Goal: Task Accomplishment & Management: Use online tool/utility

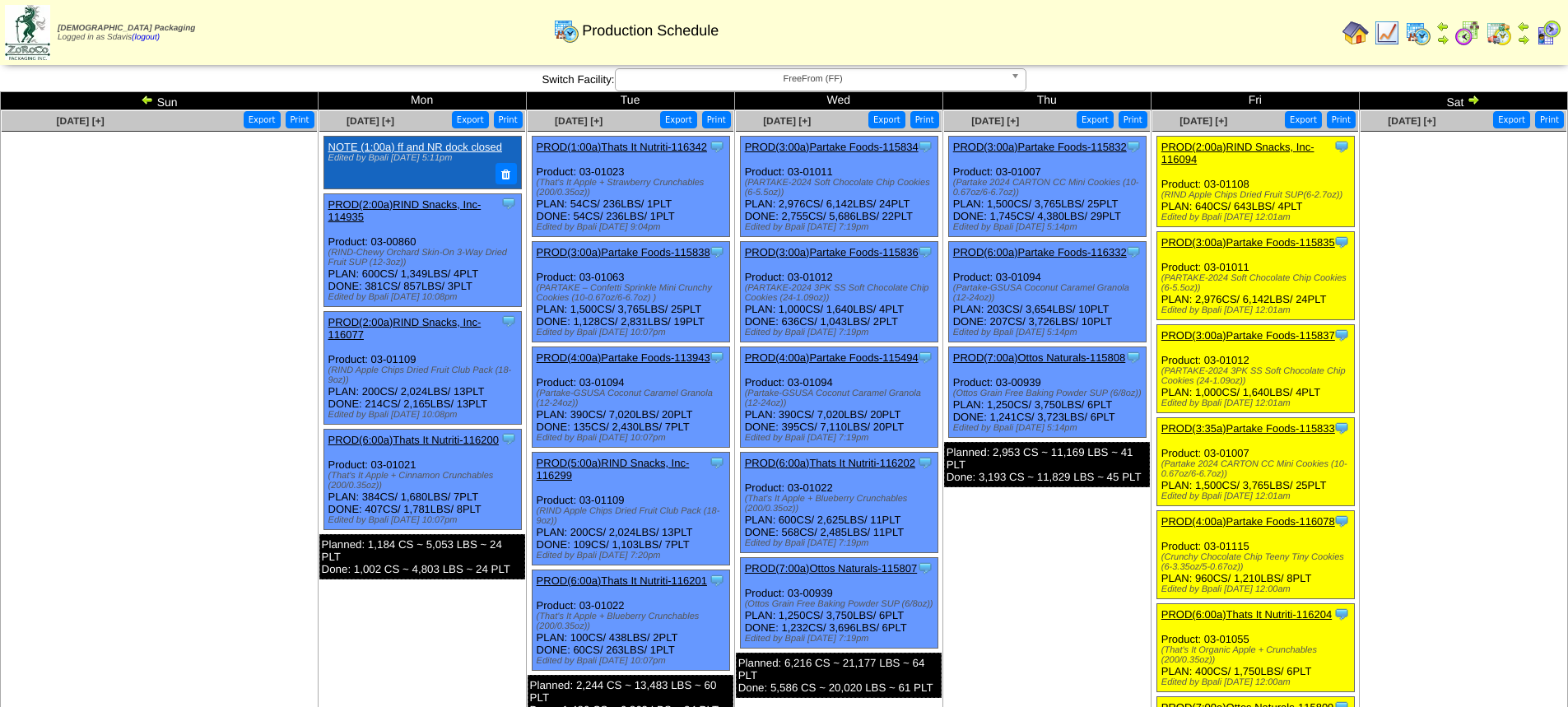
click at [1476, 103] on img at bounding box center [1473, 99] width 13 height 13
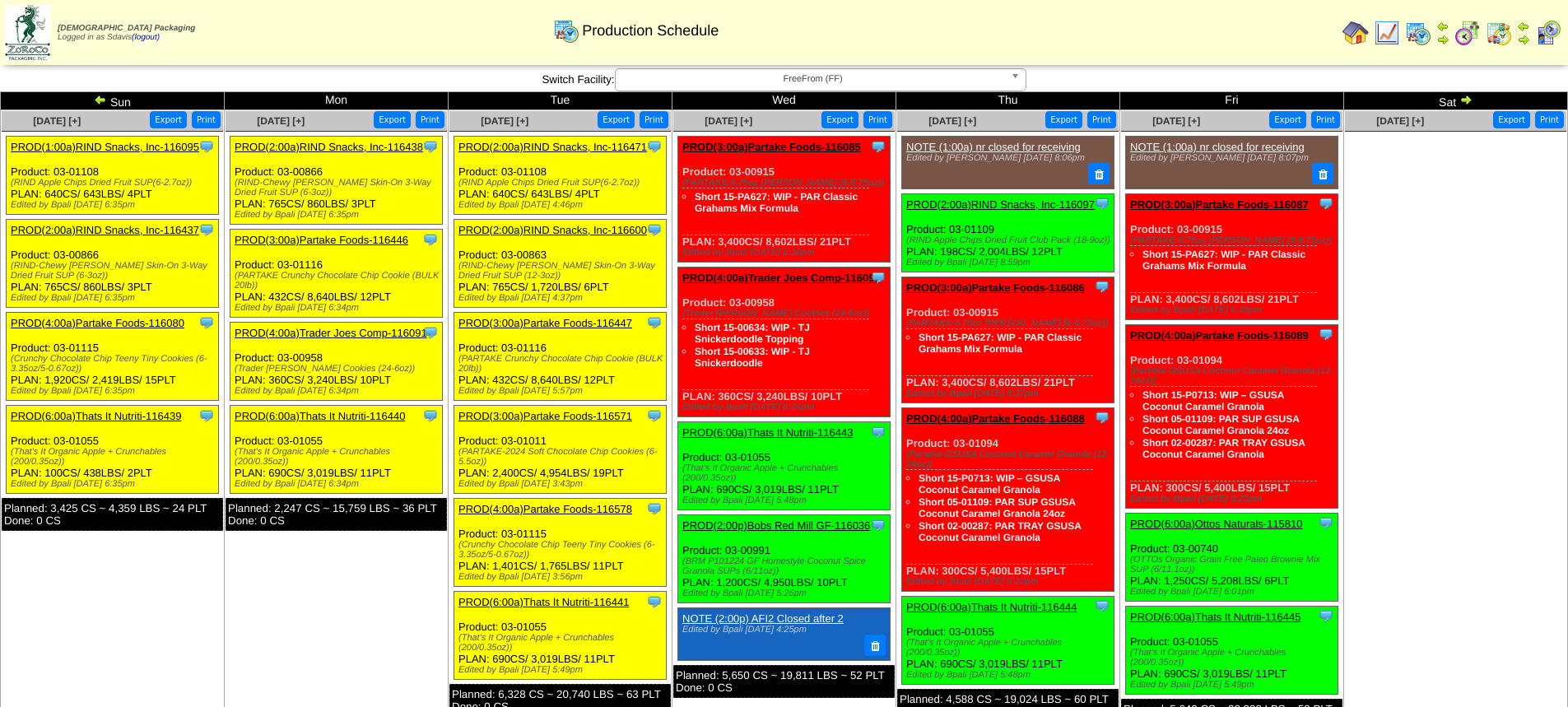
click at [566, 146] on link "PROD(2:00a)RIND Snacks, Inc-116471" at bounding box center [552, 146] width 189 height 12
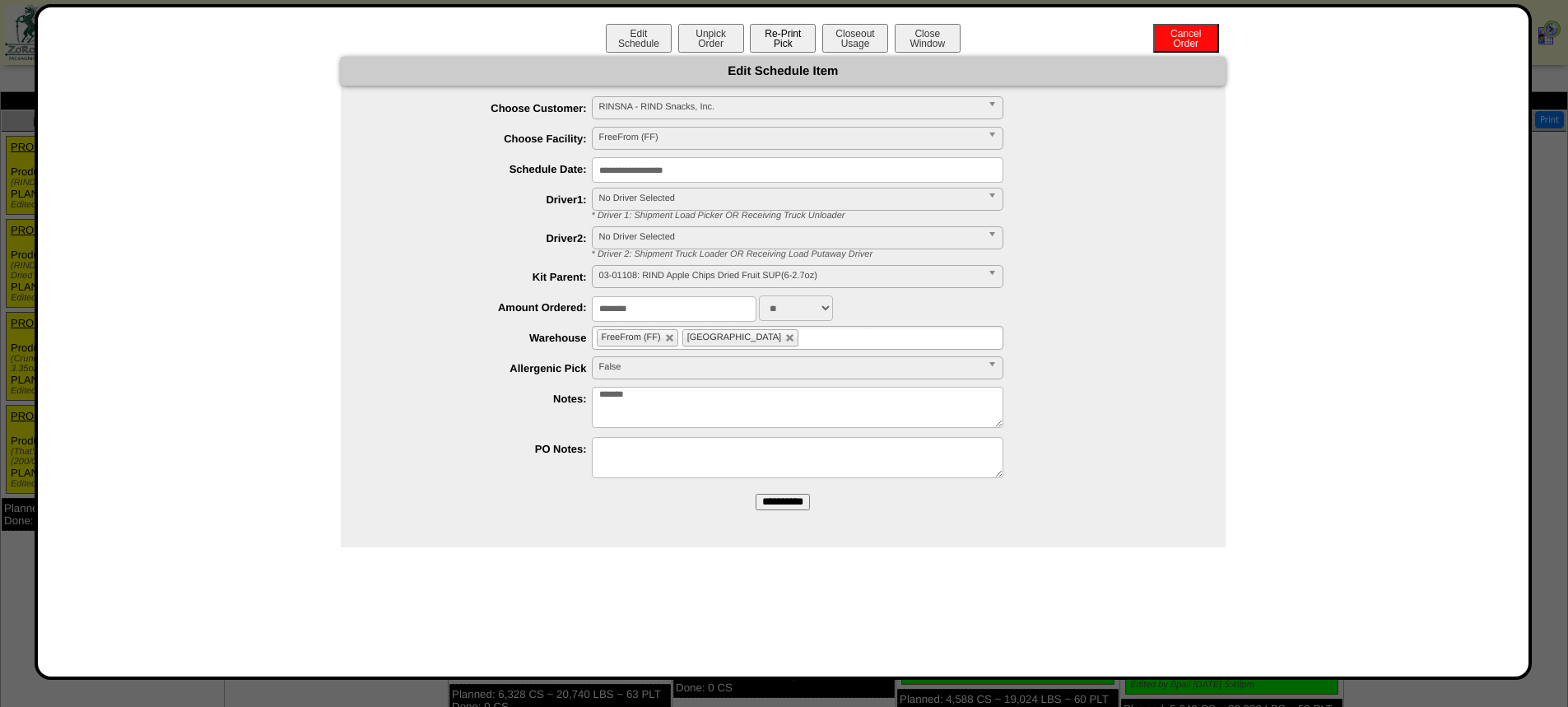
click at [784, 36] on button "Re-Print Pick" at bounding box center [784, 38] width 66 height 29
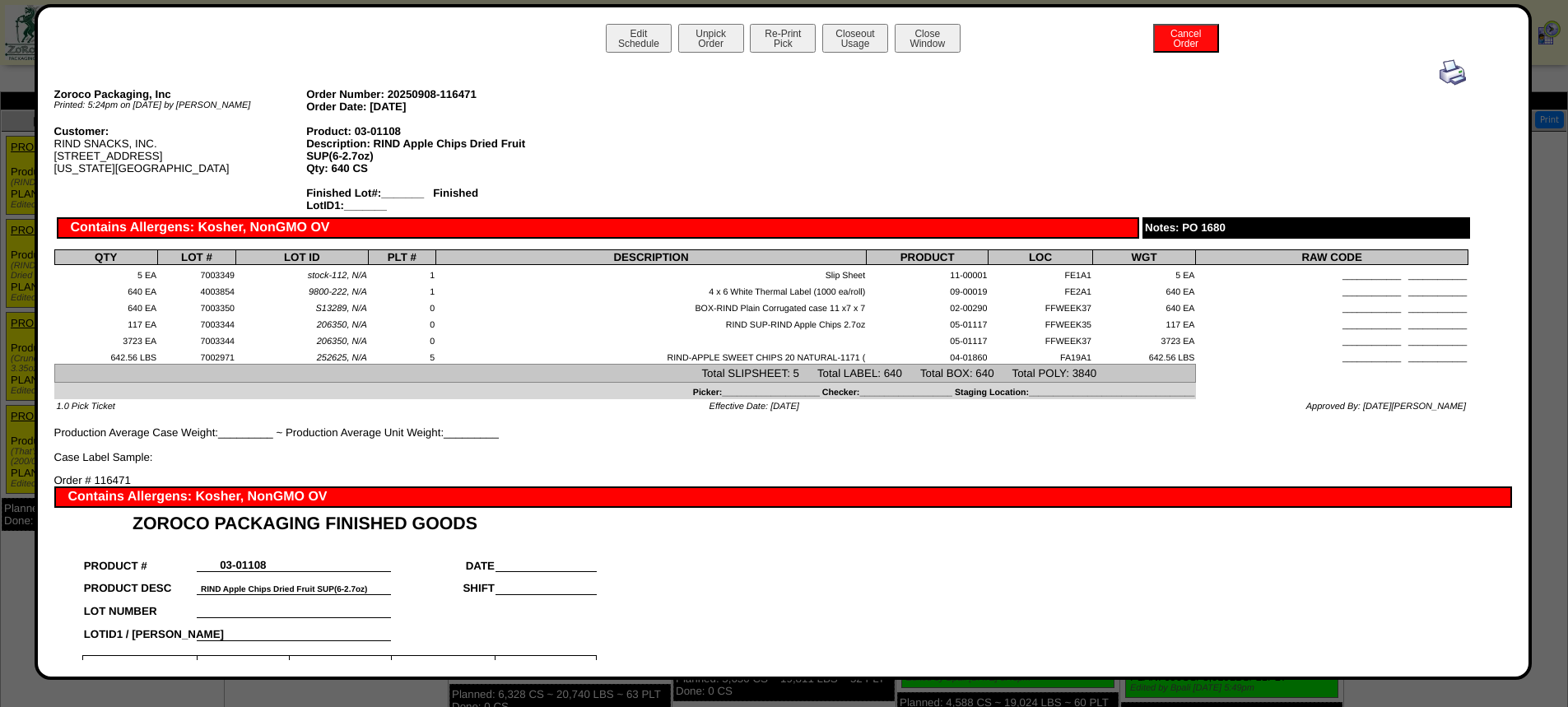
click at [1443, 70] on img at bounding box center [1453, 72] width 27 height 27
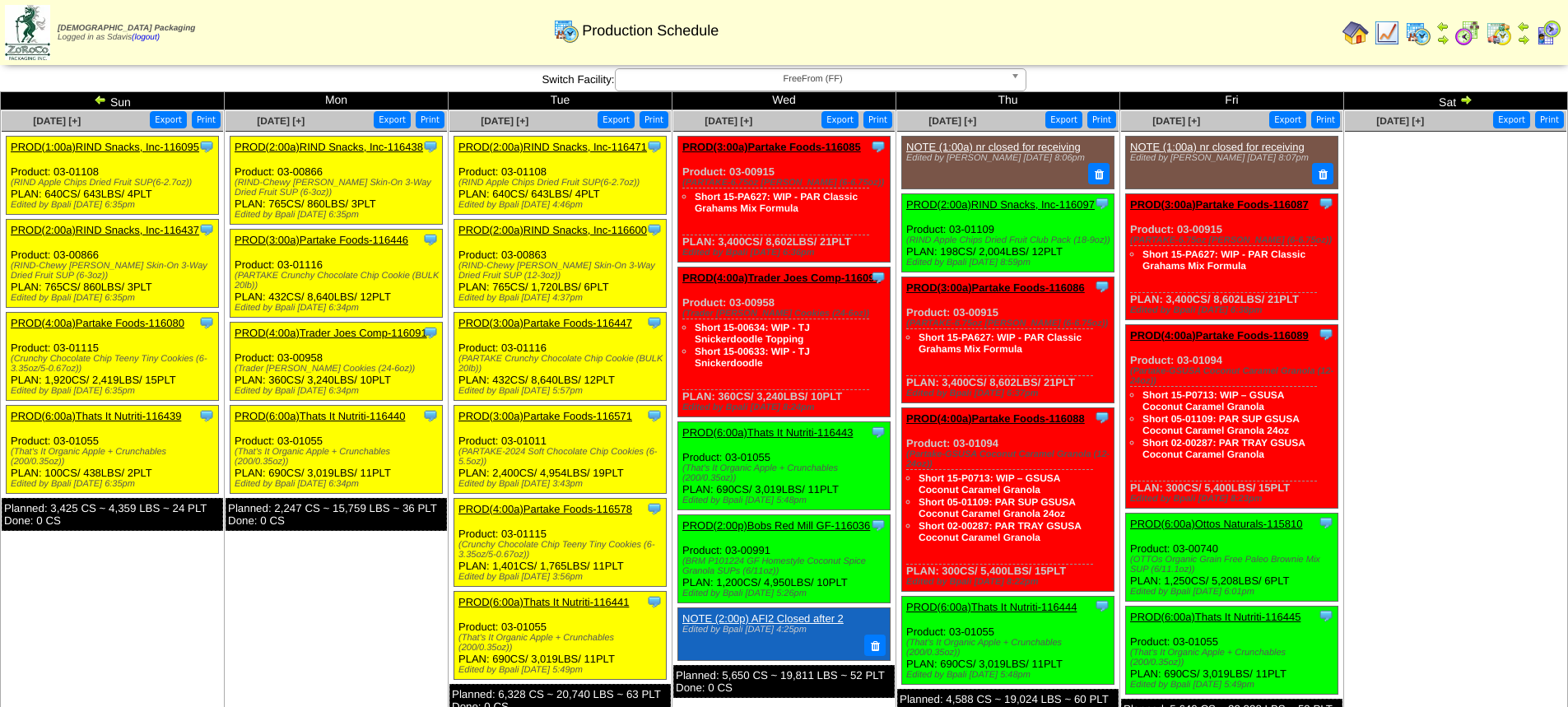
click at [553, 230] on link "PROD(2:00a)RIND Snacks, Inc-116600" at bounding box center [552, 229] width 189 height 12
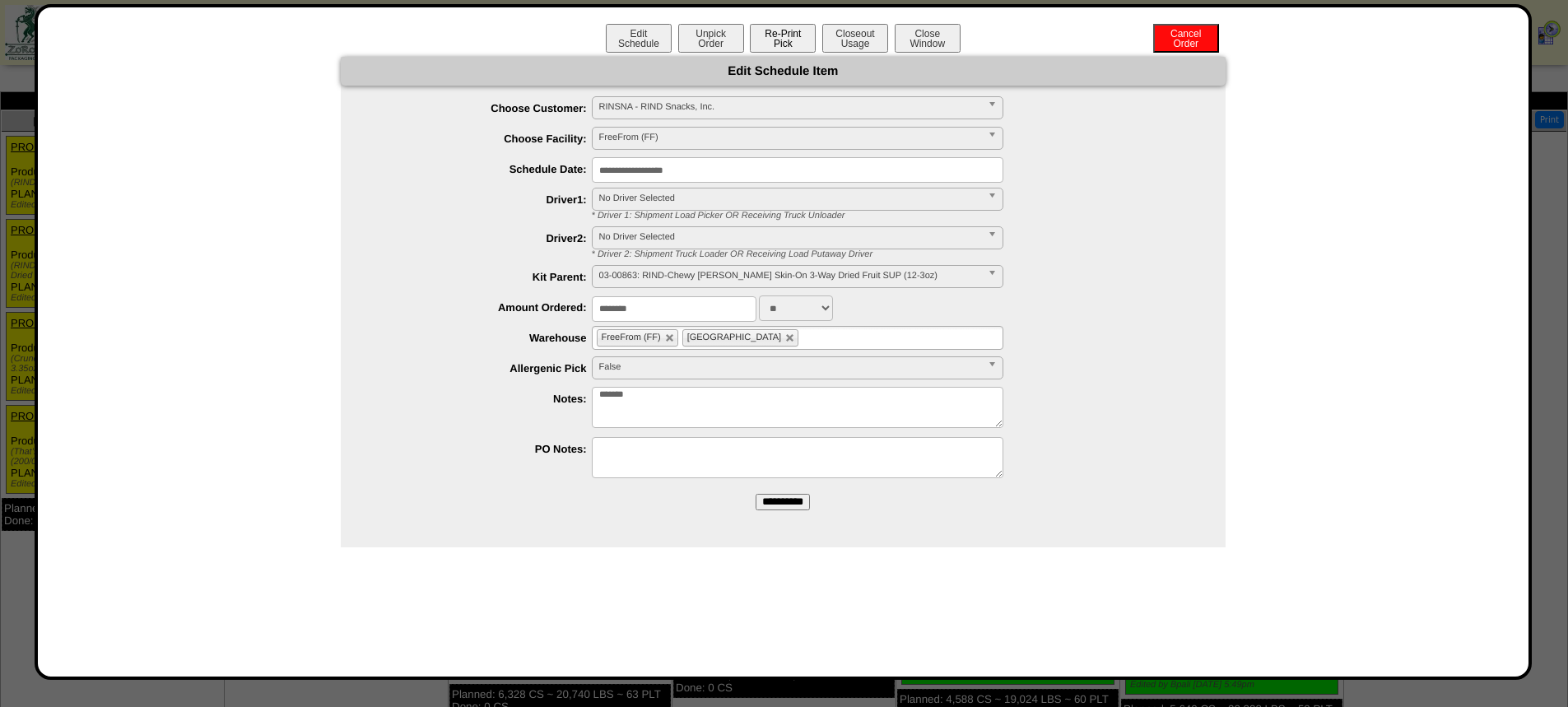
click at [792, 40] on button "Re-Print Pick" at bounding box center [784, 38] width 66 height 29
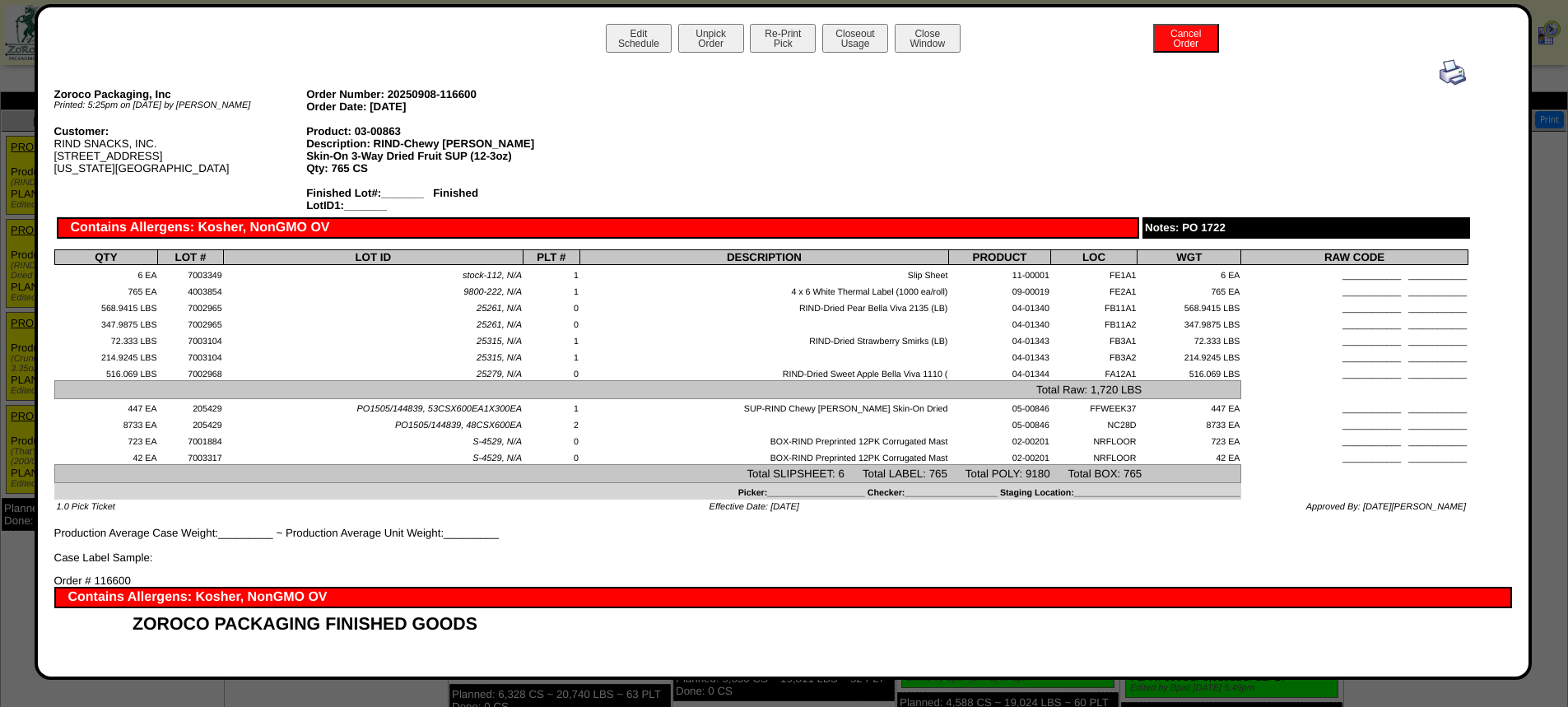
click at [1445, 76] on img at bounding box center [1453, 72] width 27 height 27
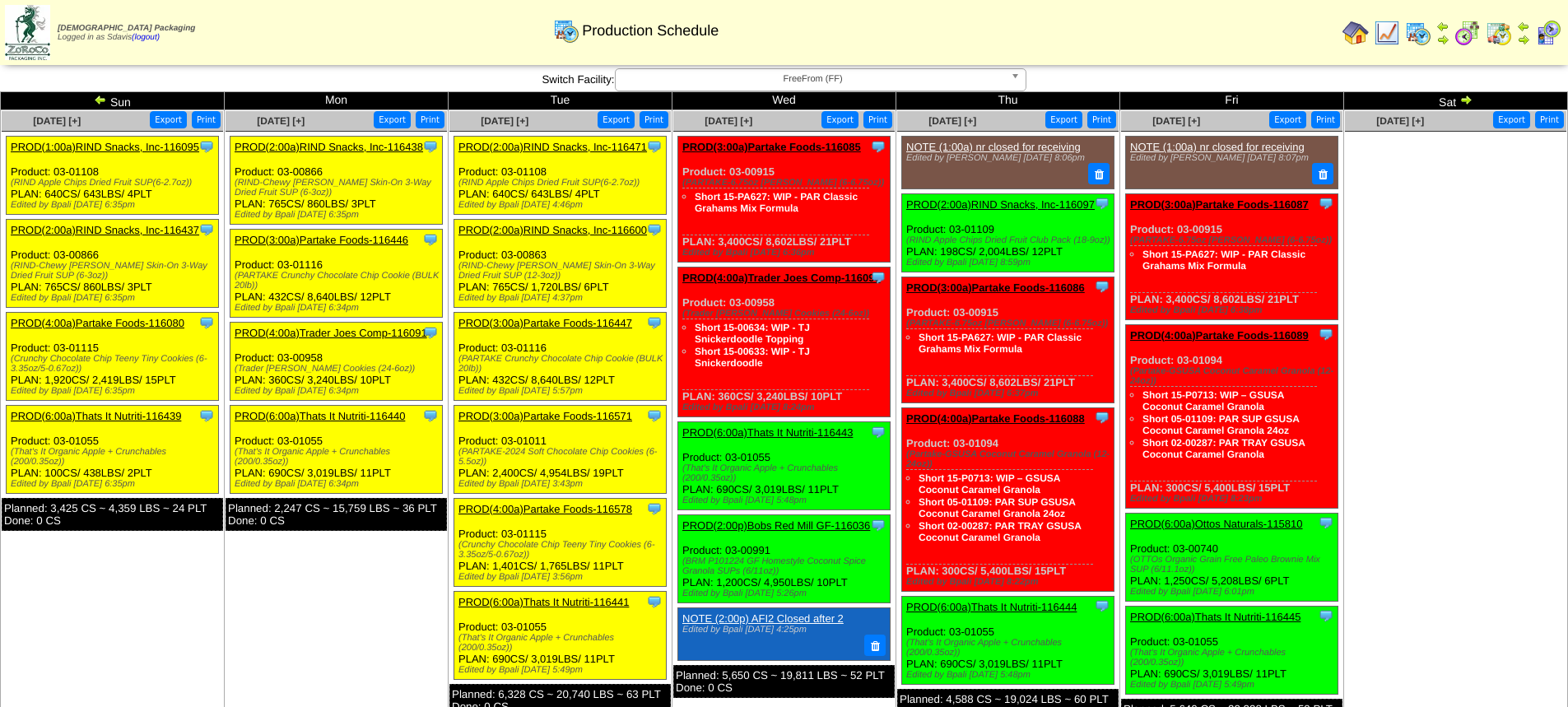
click at [566, 321] on link "PROD(3:00a)Partake Foods-116447" at bounding box center [545, 322] width 174 height 12
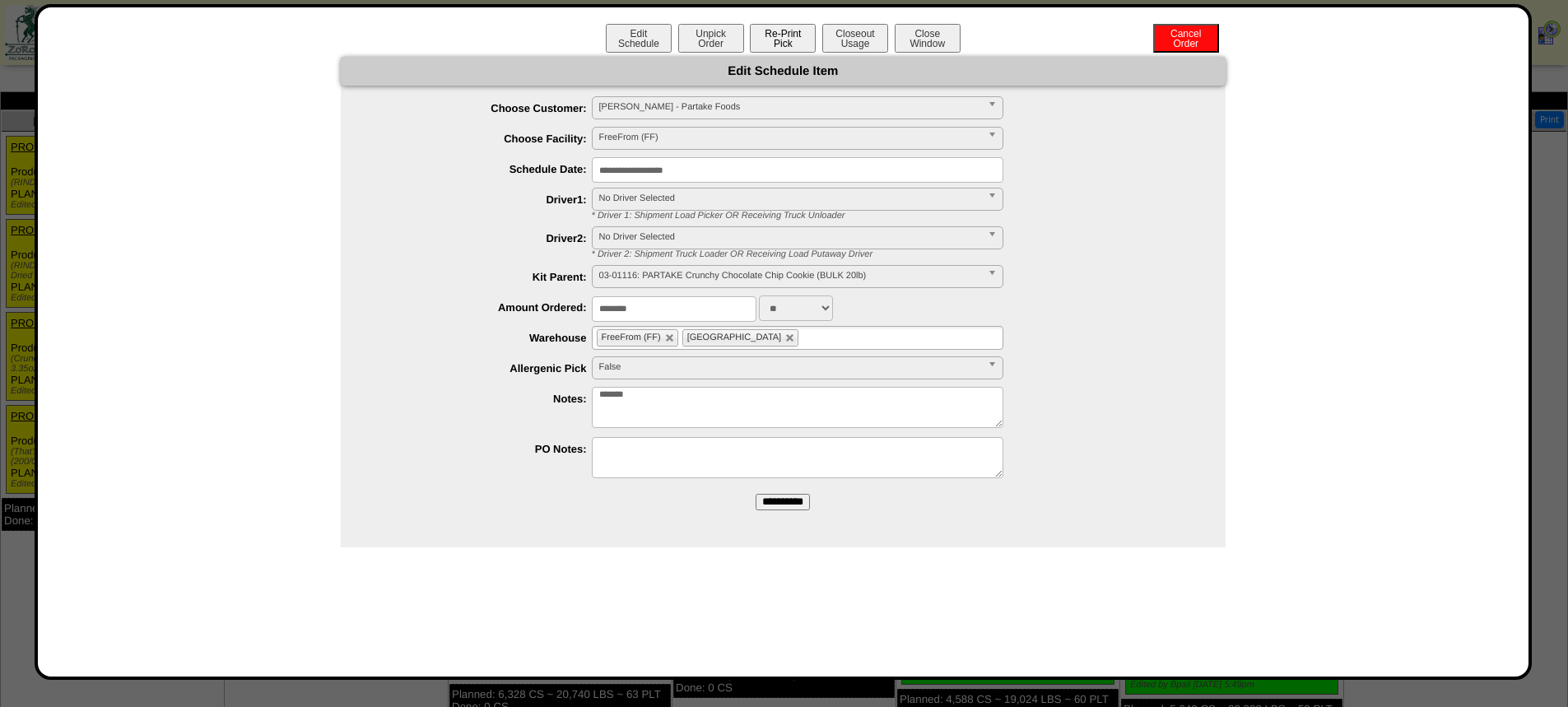
click at [772, 40] on button "Re-Print Pick" at bounding box center [784, 38] width 66 height 29
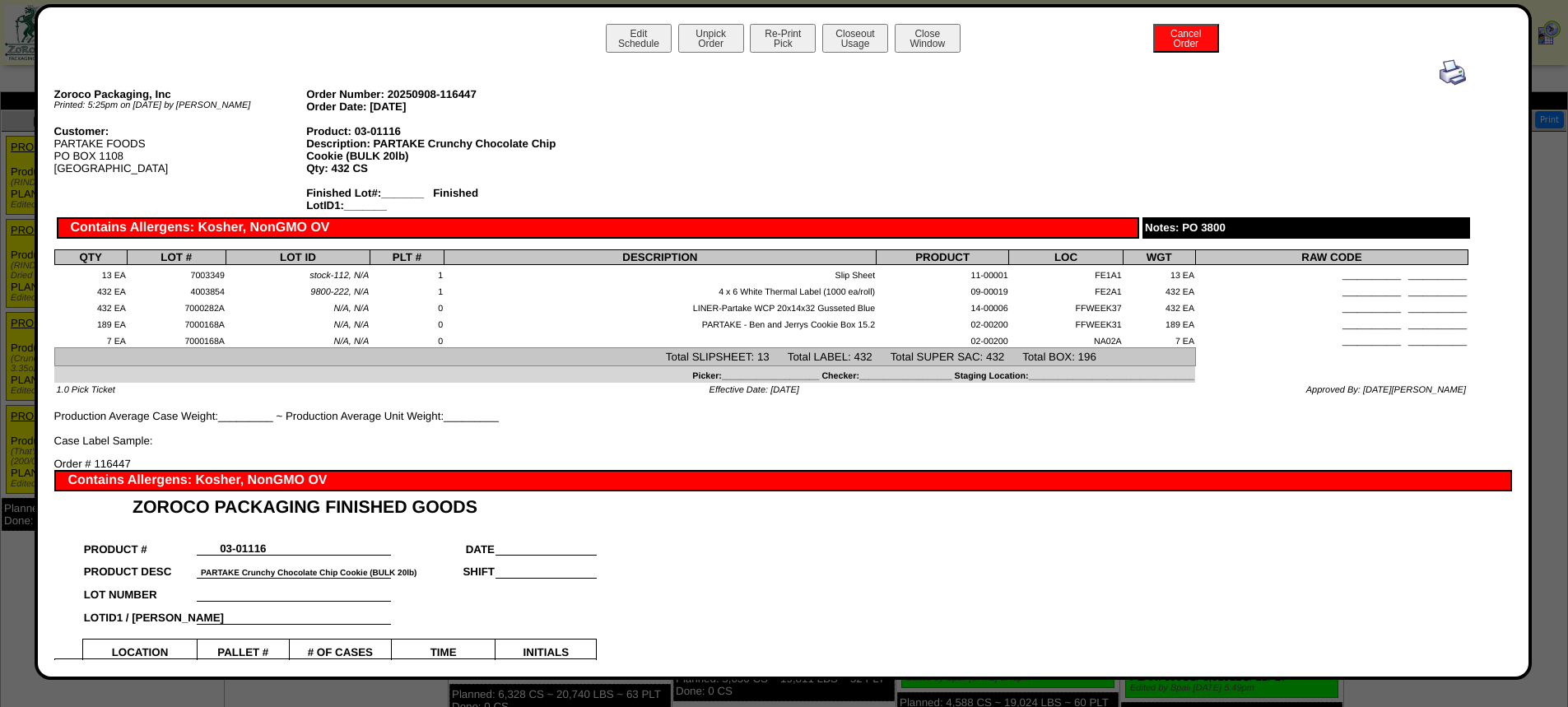
click at [1445, 74] on img at bounding box center [1453, 72] width 27 height 27
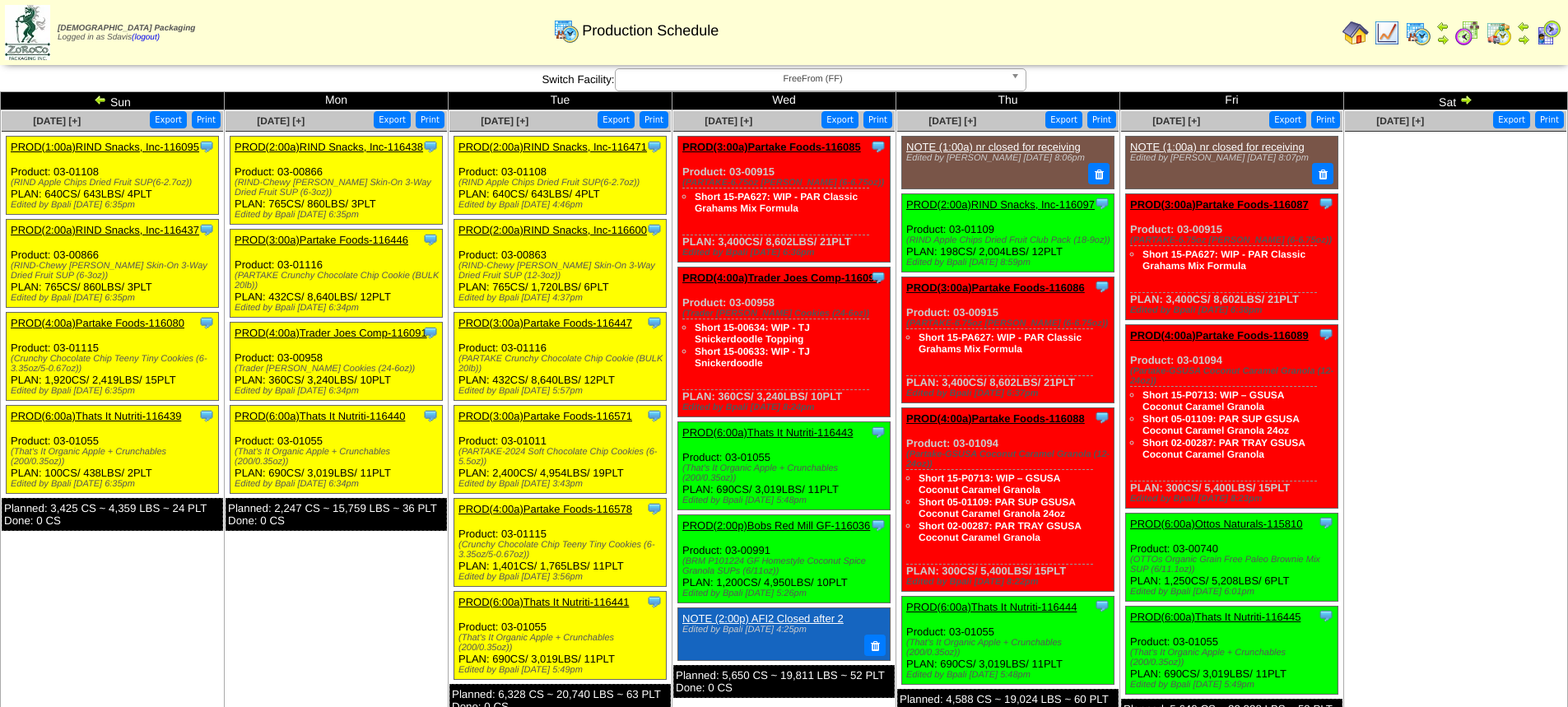
click at [577, 415] on link "PROD(3:00a)Partake Foods-116571" at bounding box center [545, 415] width 174 height 12
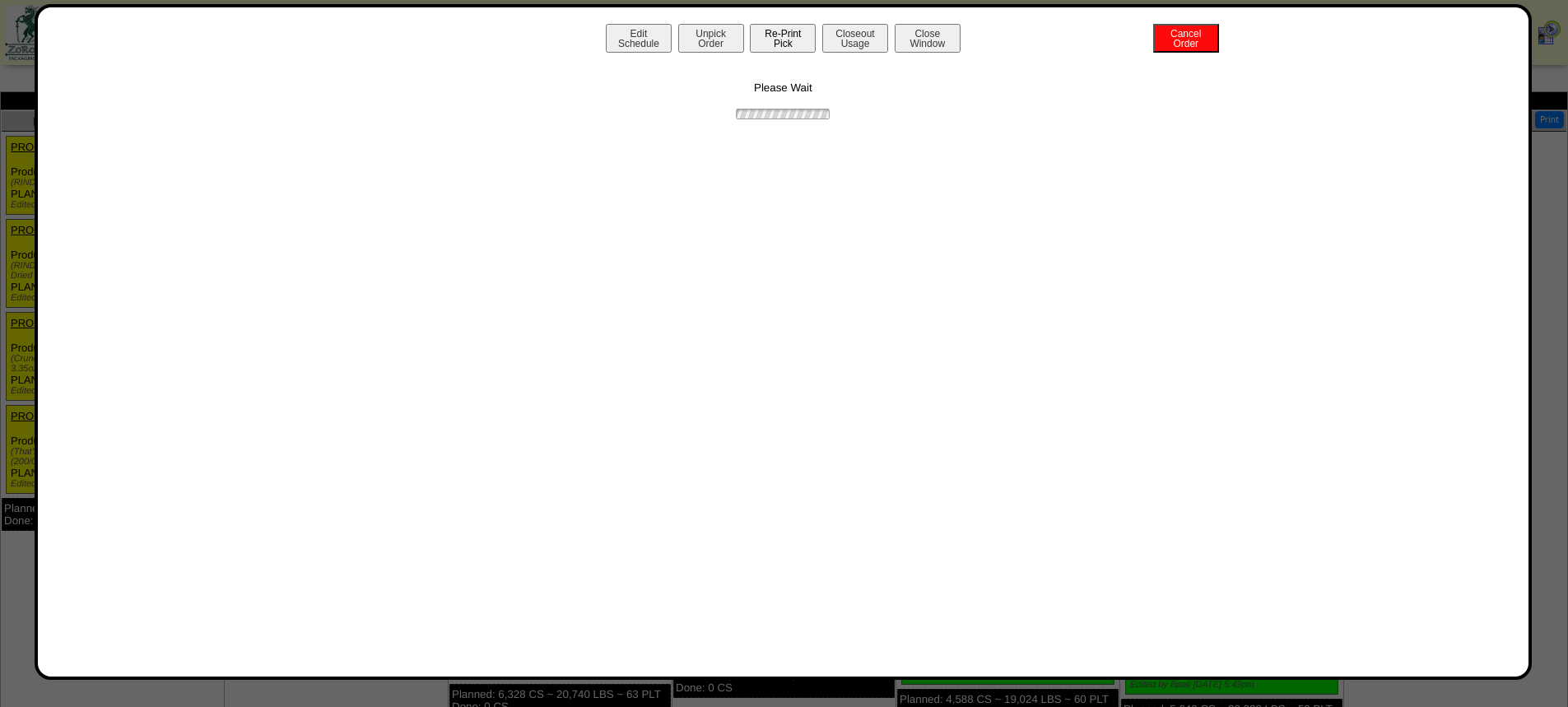
click at [784, 40] on button "Re-Print Pick" at bounding box center [784, 38] width 66 height 29
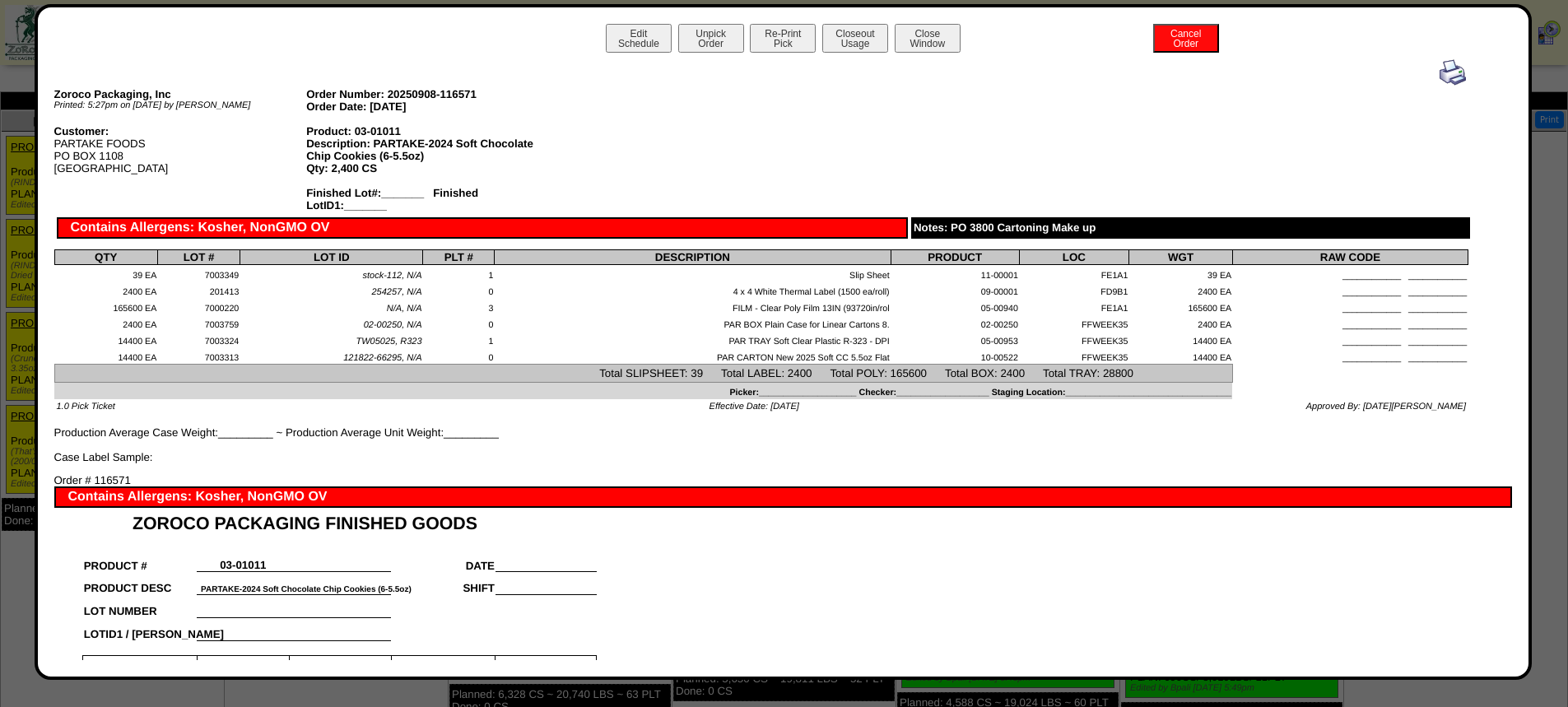
click at [1448, 77] on img at bounding box center [1453, 72] width 27 height 27
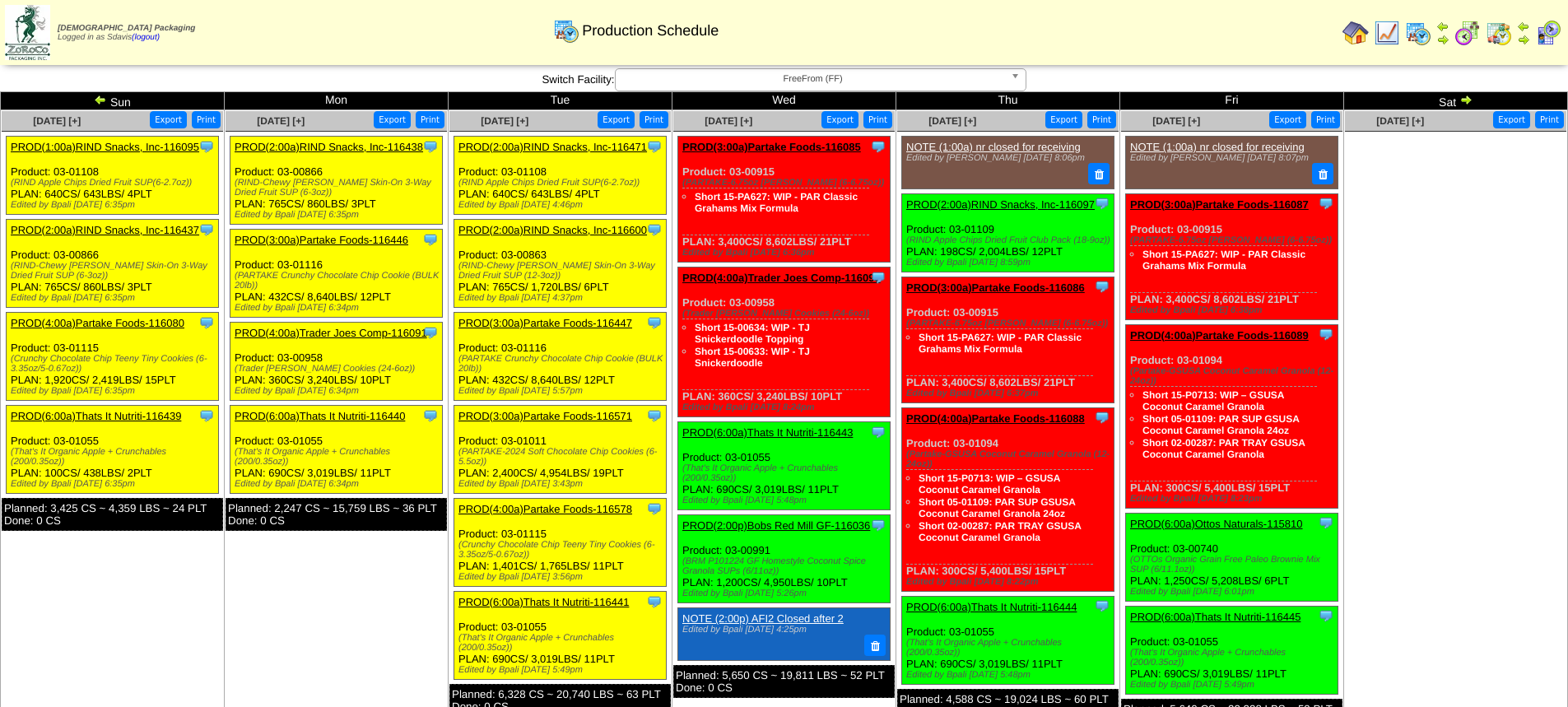
click at [557, 509] on link "PROD(4:00a)Partake Foods-116578" at bounding box center [545, 508] width 174 height 12
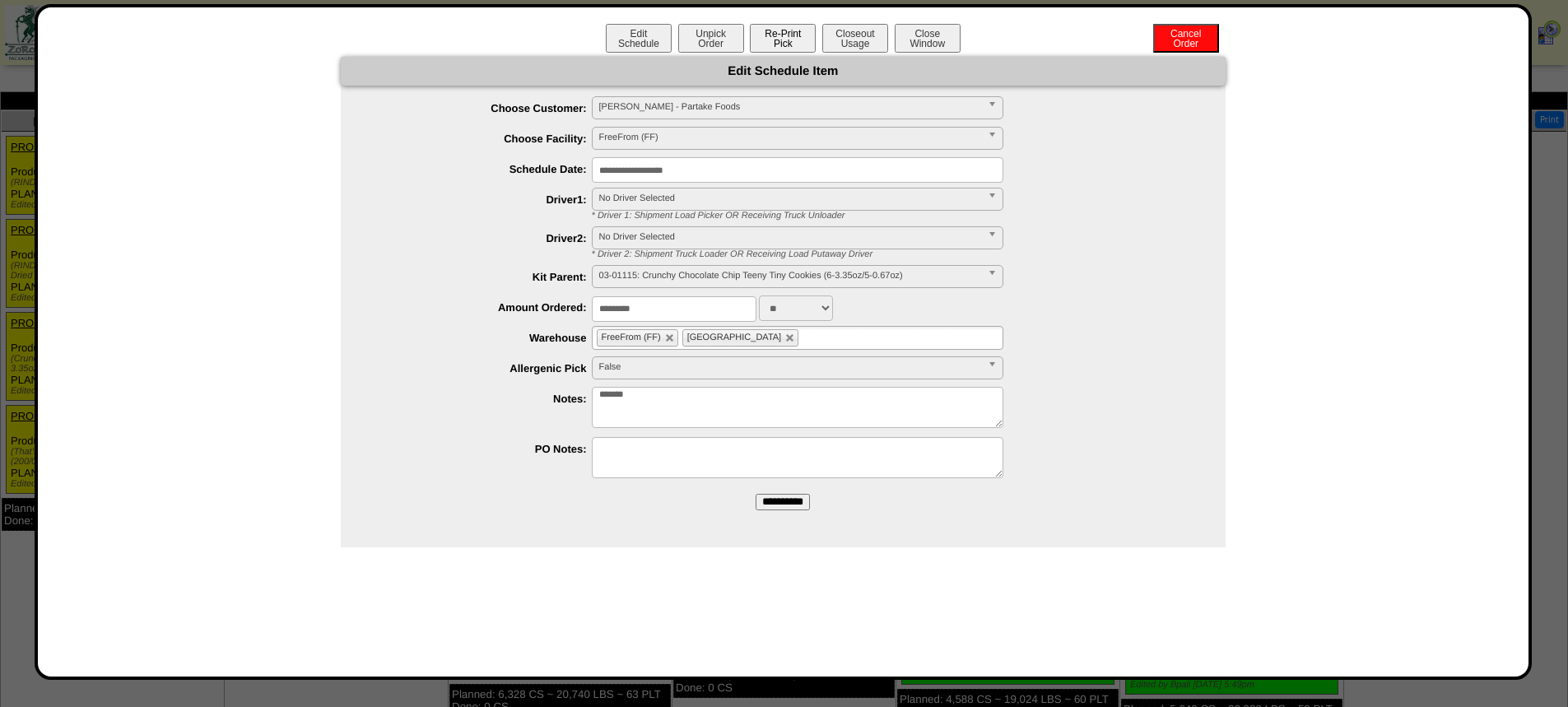
click at [786, 42] on button "Re-Print Pick" at bounding box center [784, 38] width 66 height 29
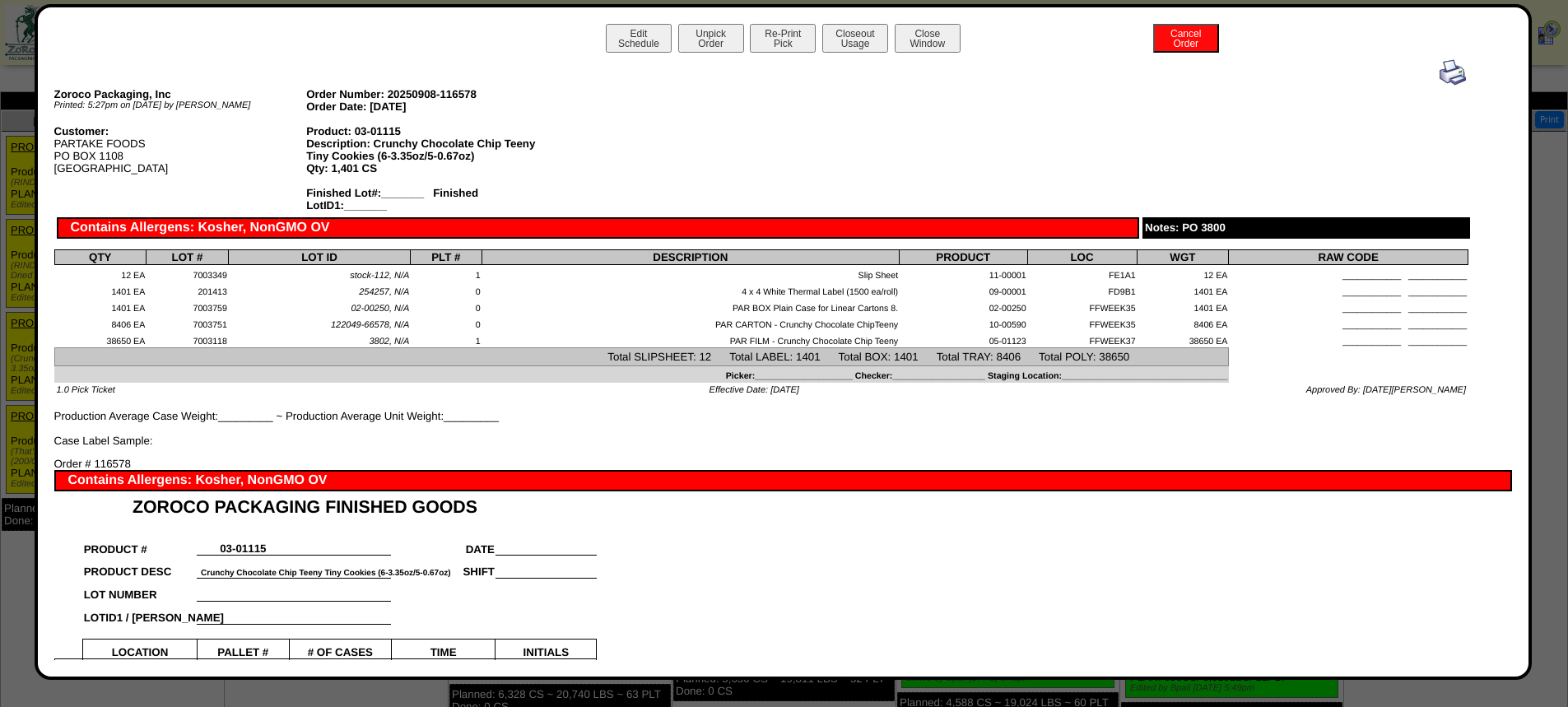
click at [1442, 74] on img at bounding box center [1453, 72] width 27 height 27
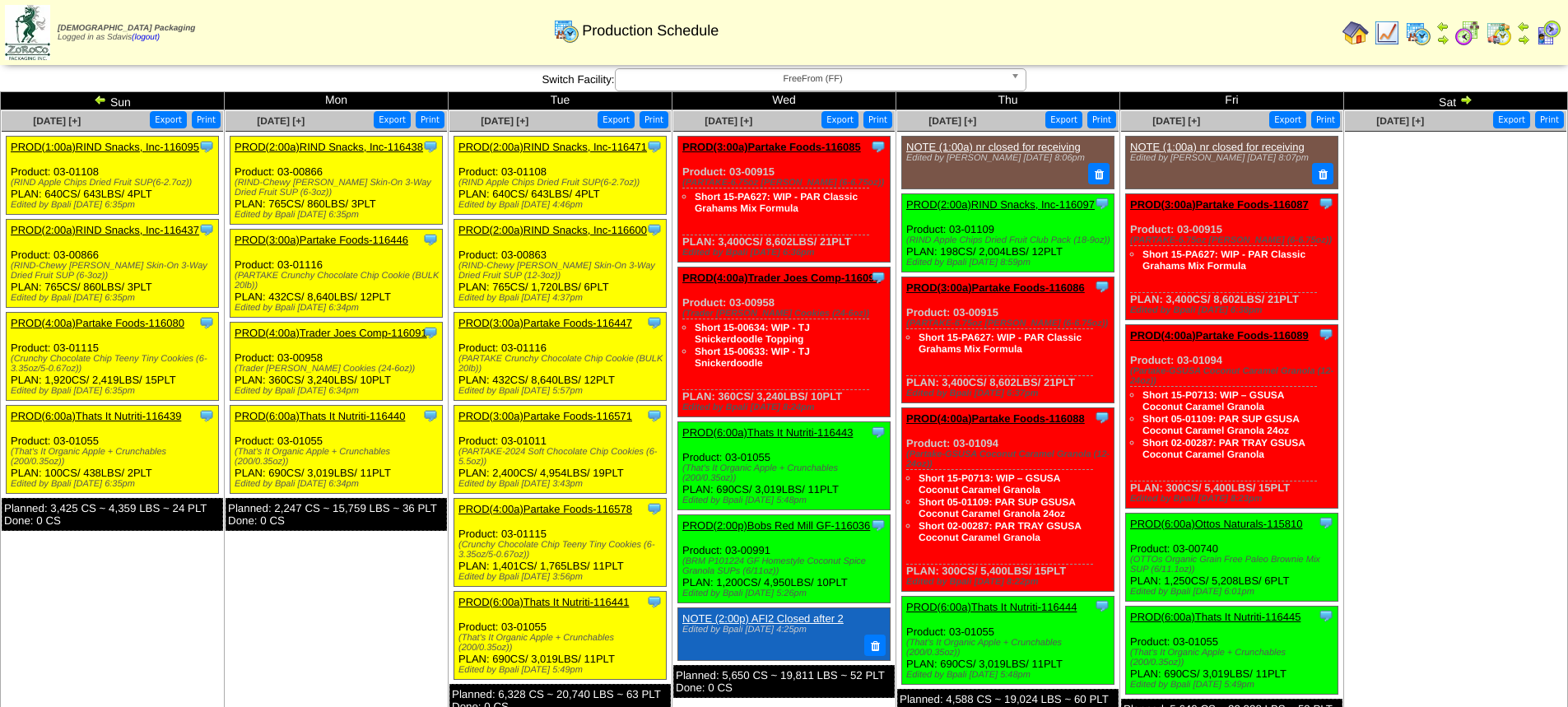
click at [361, 329] on link "PROD(4:00a)Trader Joes Comp-116091" at bounding box center [331, 332] width 192 height 12
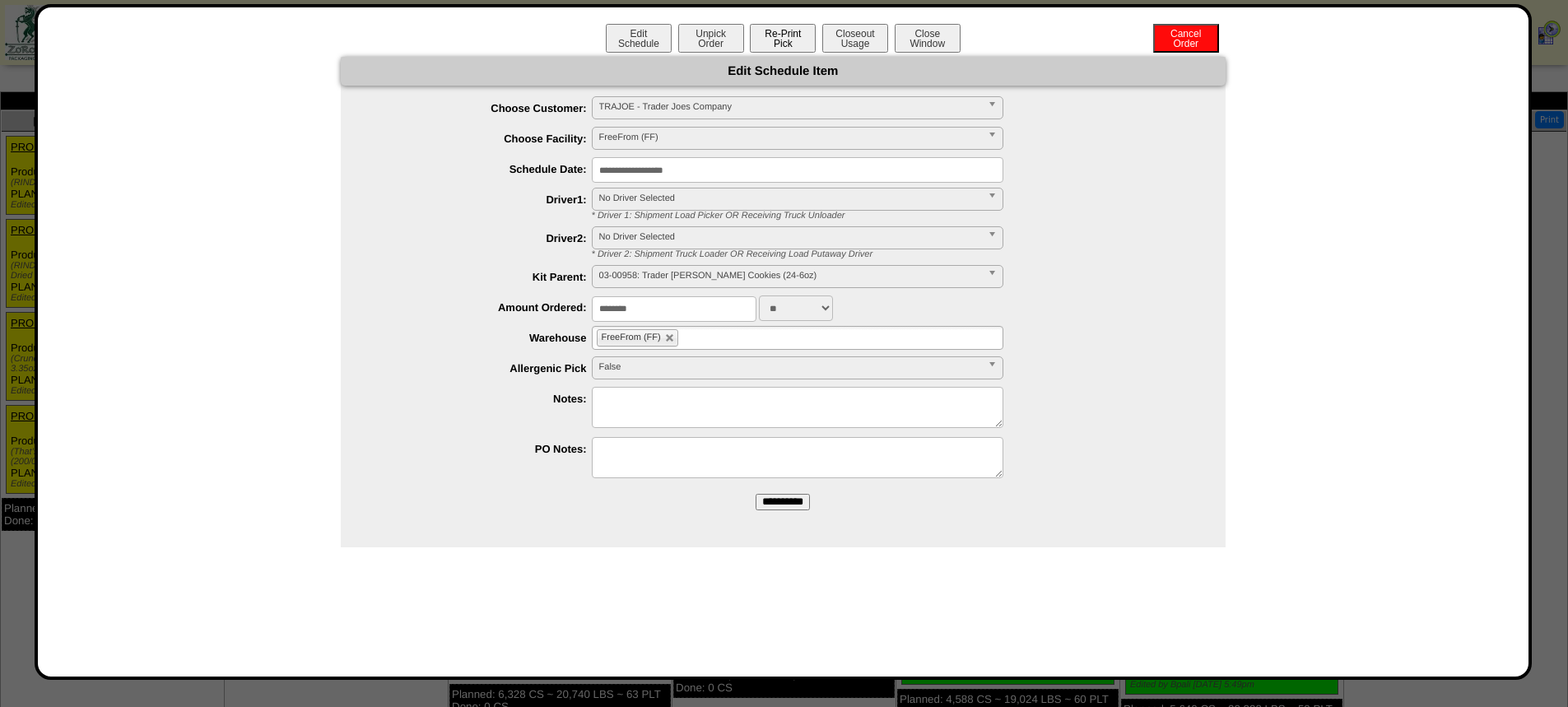
click at [789, 42] on button "Re-Print Pick" at bounding box center [784, 38] width 66 height 29
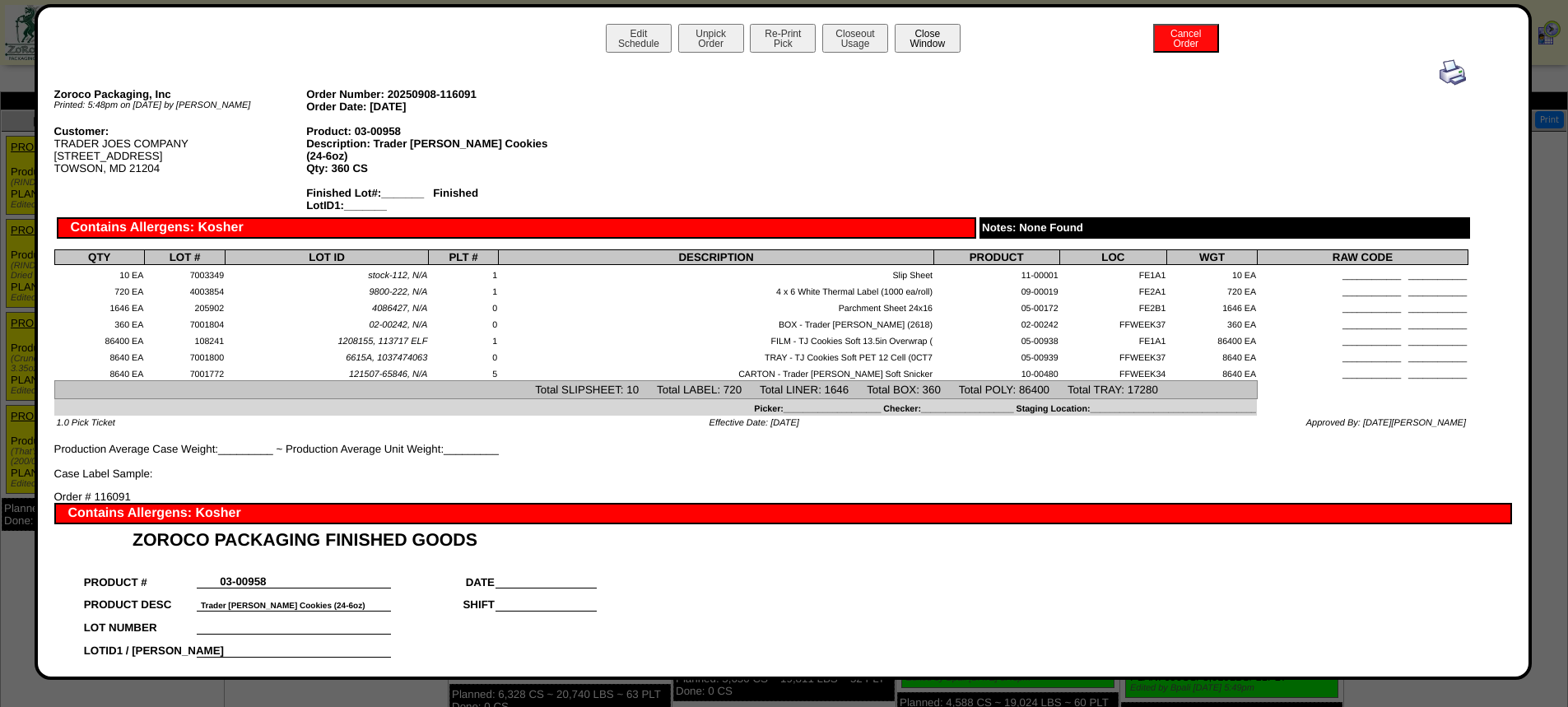
drag, startPoint x: 900, startPoint y: 40, endPoint x: 909, endPoint y: 35, distance: 10.3
click at [901, 40] on button "Close Window" at bounding box center [928, 38] width 66 height 29
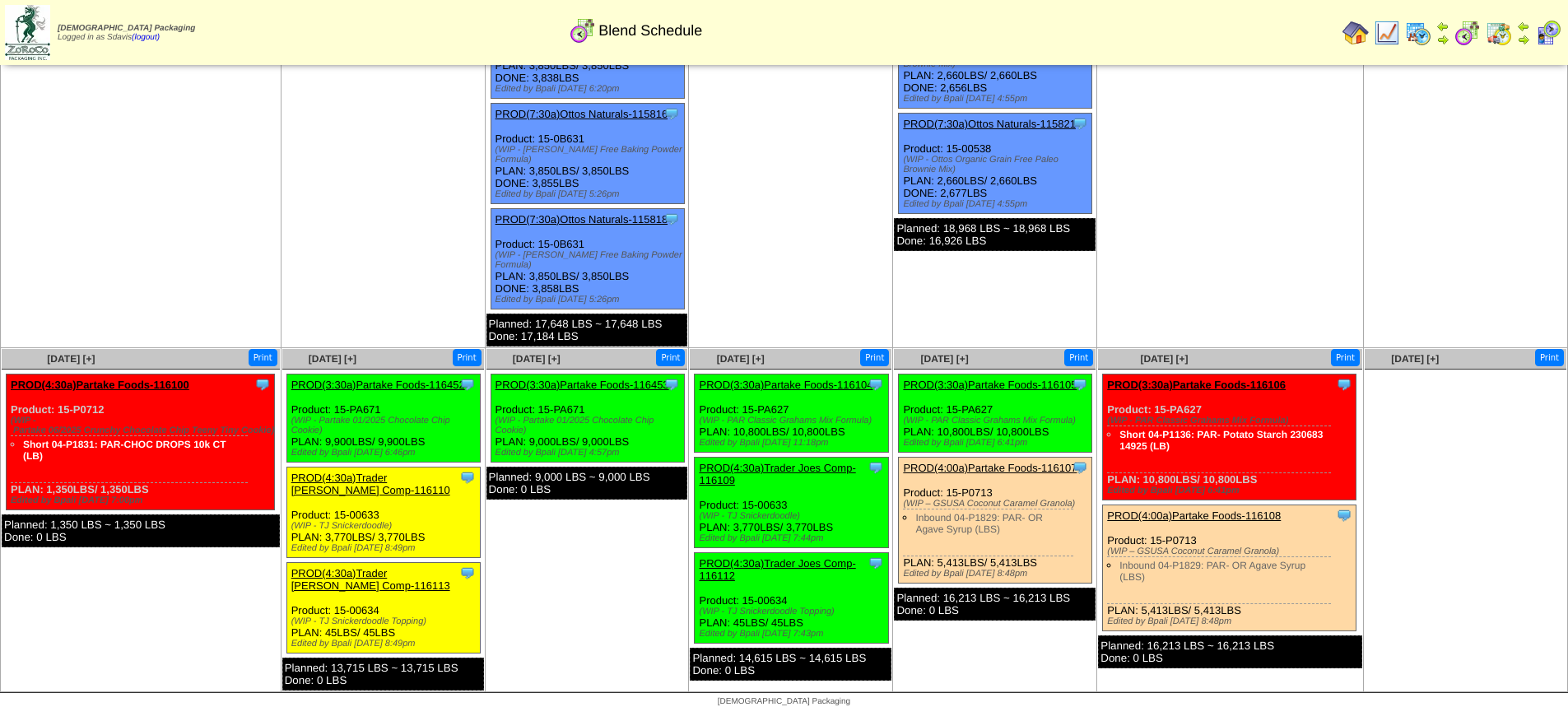
scroll to position [338, 0]
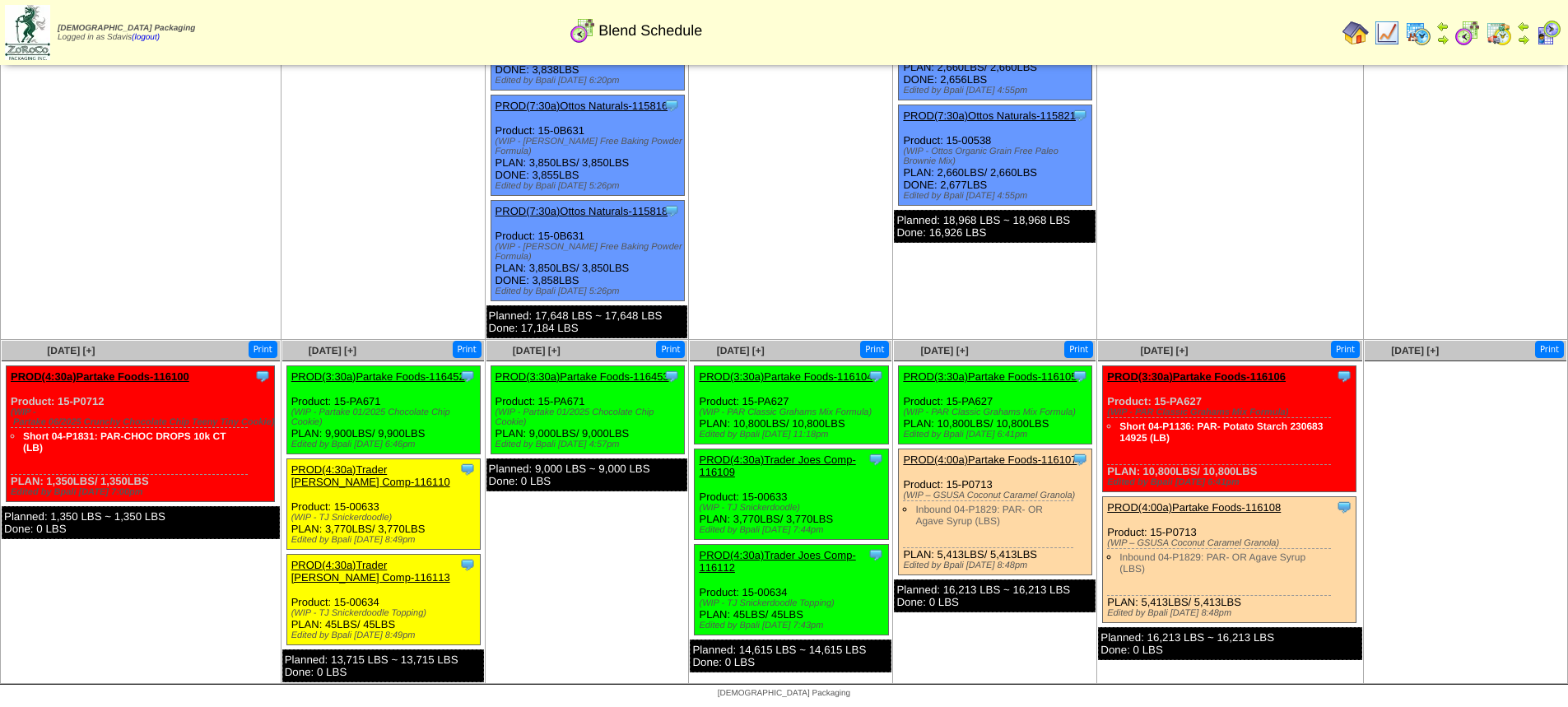
click at [405, 469] on link "PROD(4:30a)Trader [PERSON_NAME] Comp-116110" at bounding box center [371, 475] width 159 height 25
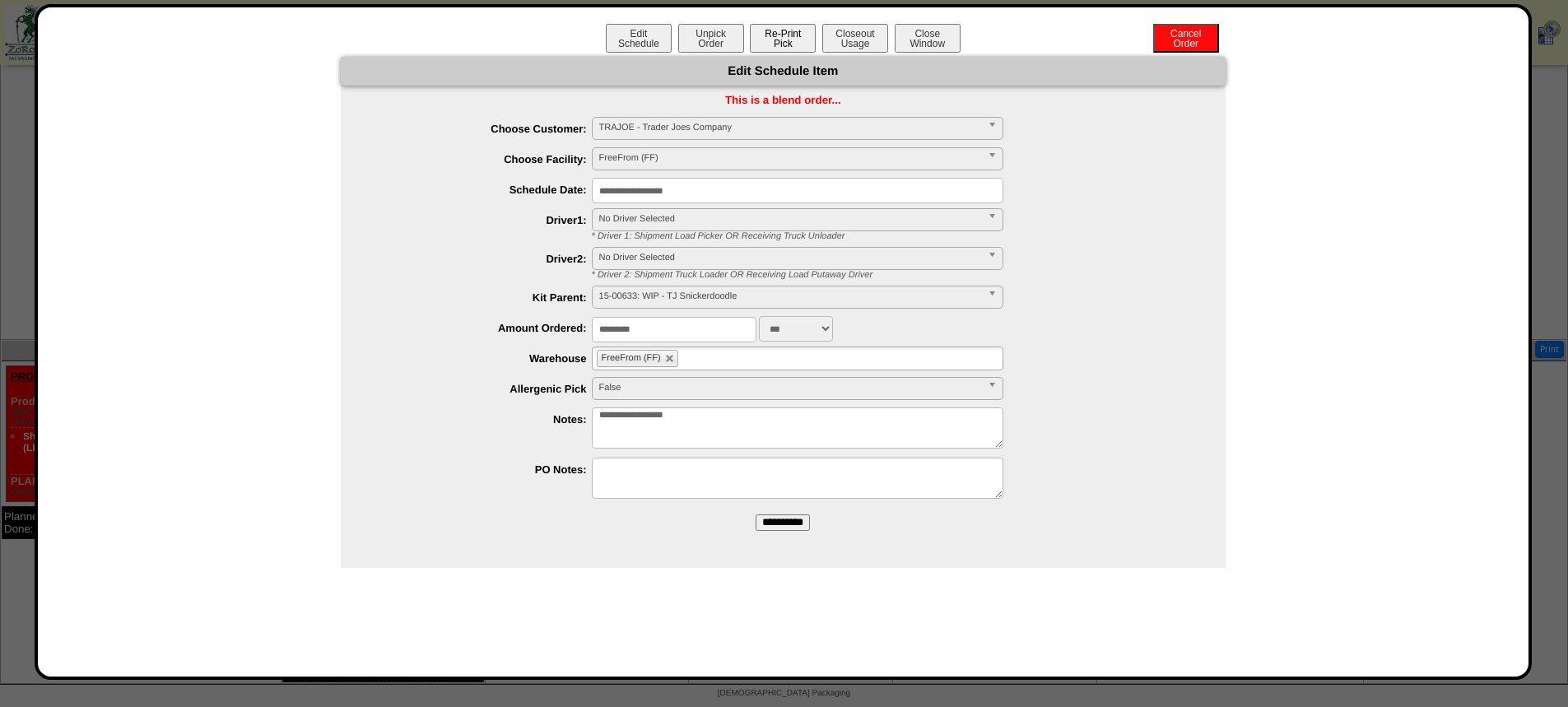
click at [772, 43] on button "Re-Print Pick" at bounding box center [784, 38] width 66 height 29
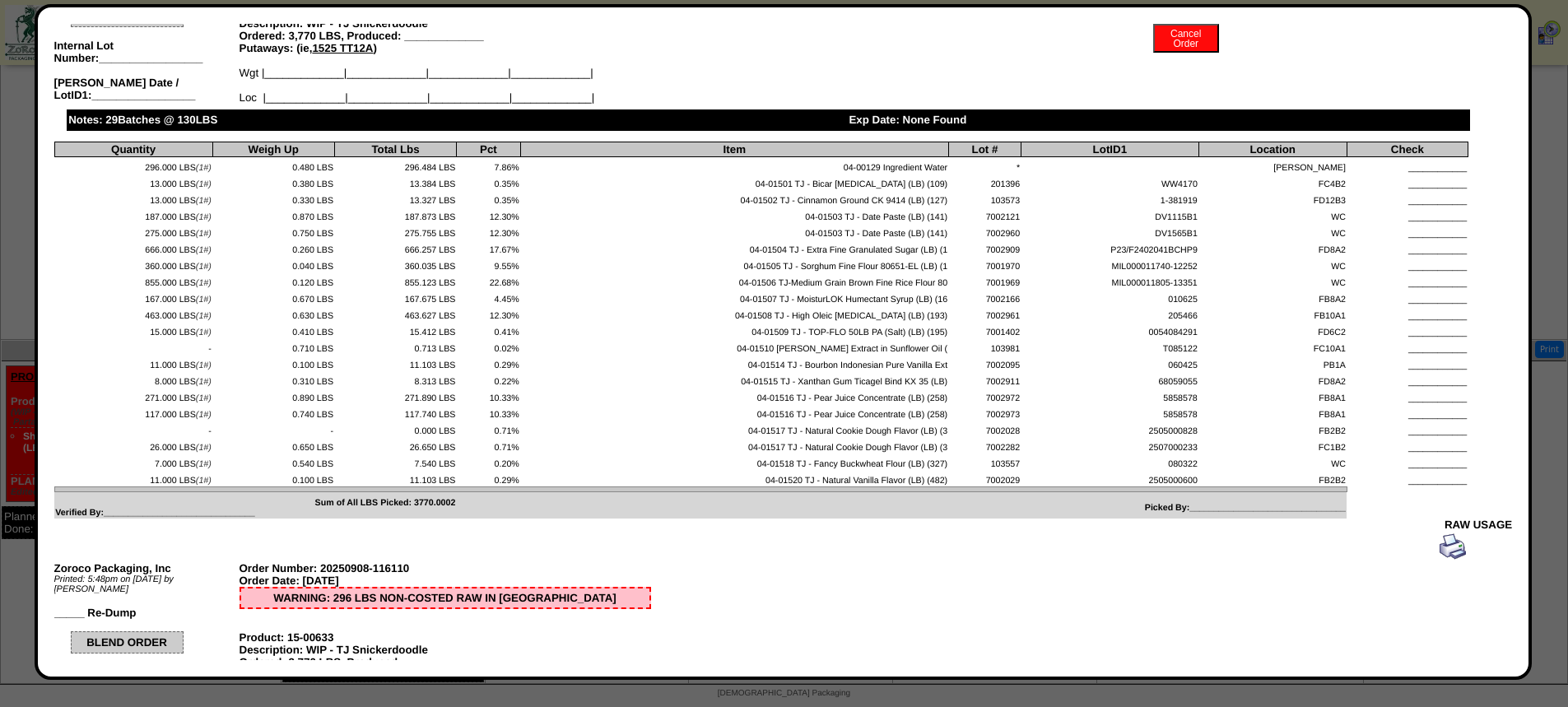
scroll to position [0, 0]
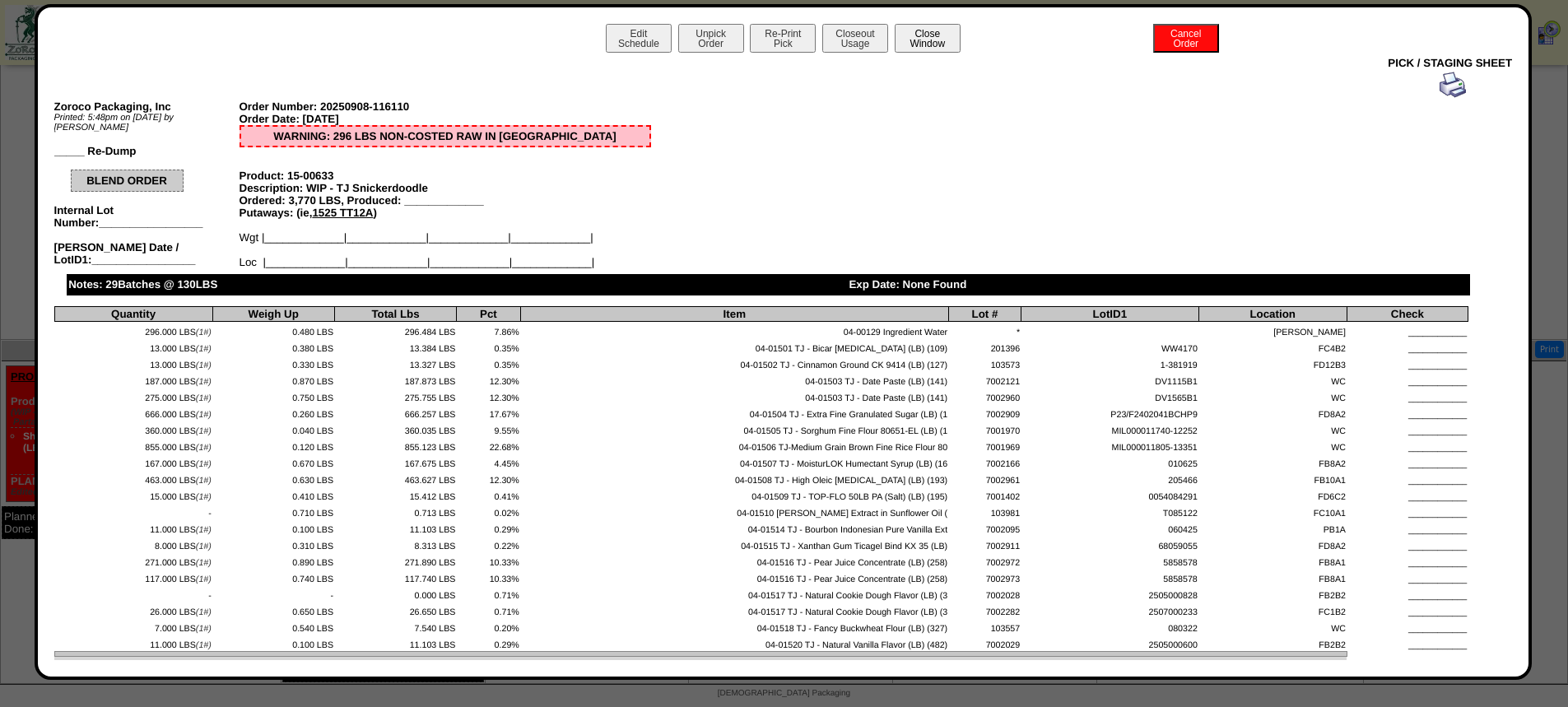
click at [918, 33] on button "Close Window" at bounding box center [928, 38] width 66 height 29
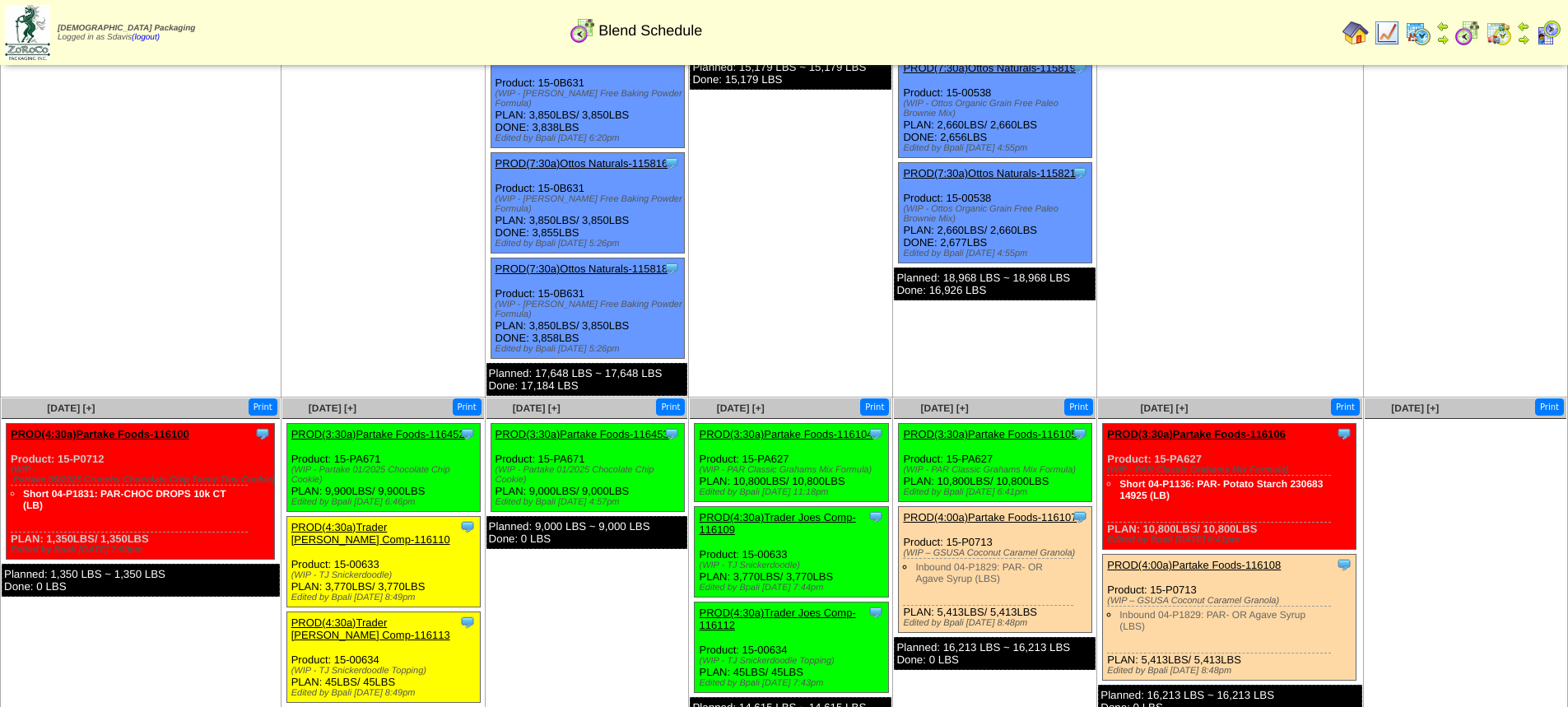
scroll to position [338, 0]
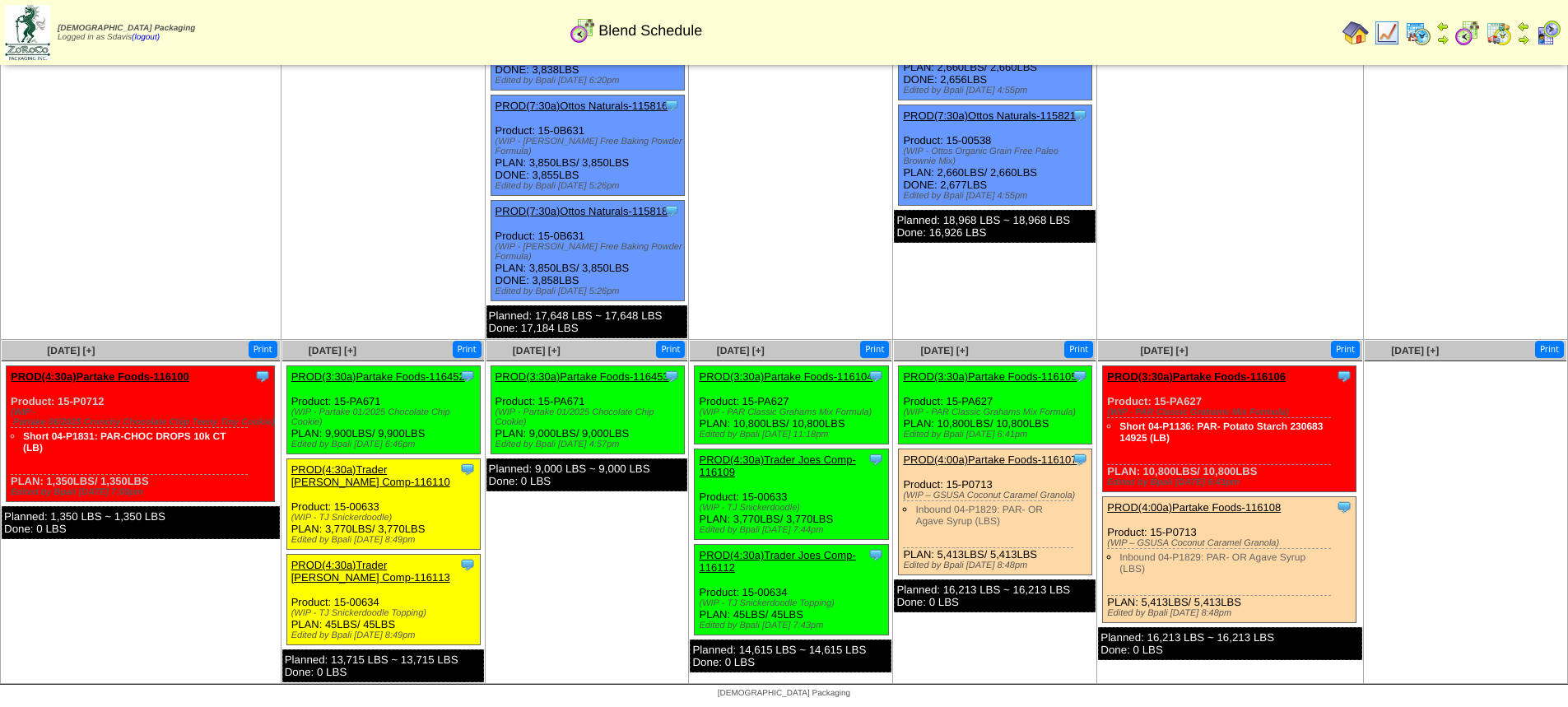
click at [406, 376] on link "PROD(3:30a)Partake Foods-116452" at bounding box center [378, 376] width 174 height 12
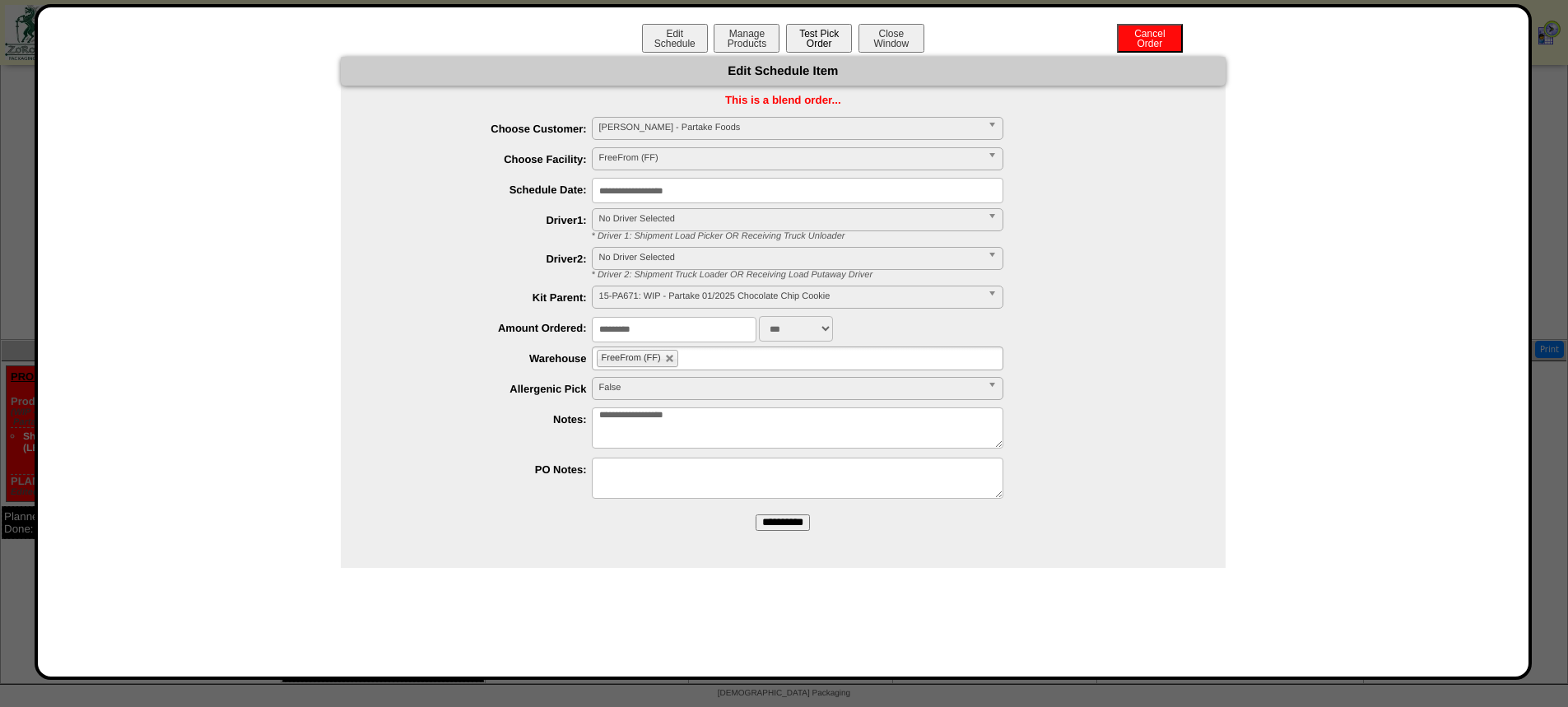
click at [839, 35] on button "Test Pick Order" at bounding box center [819, 38] width 66 height 29
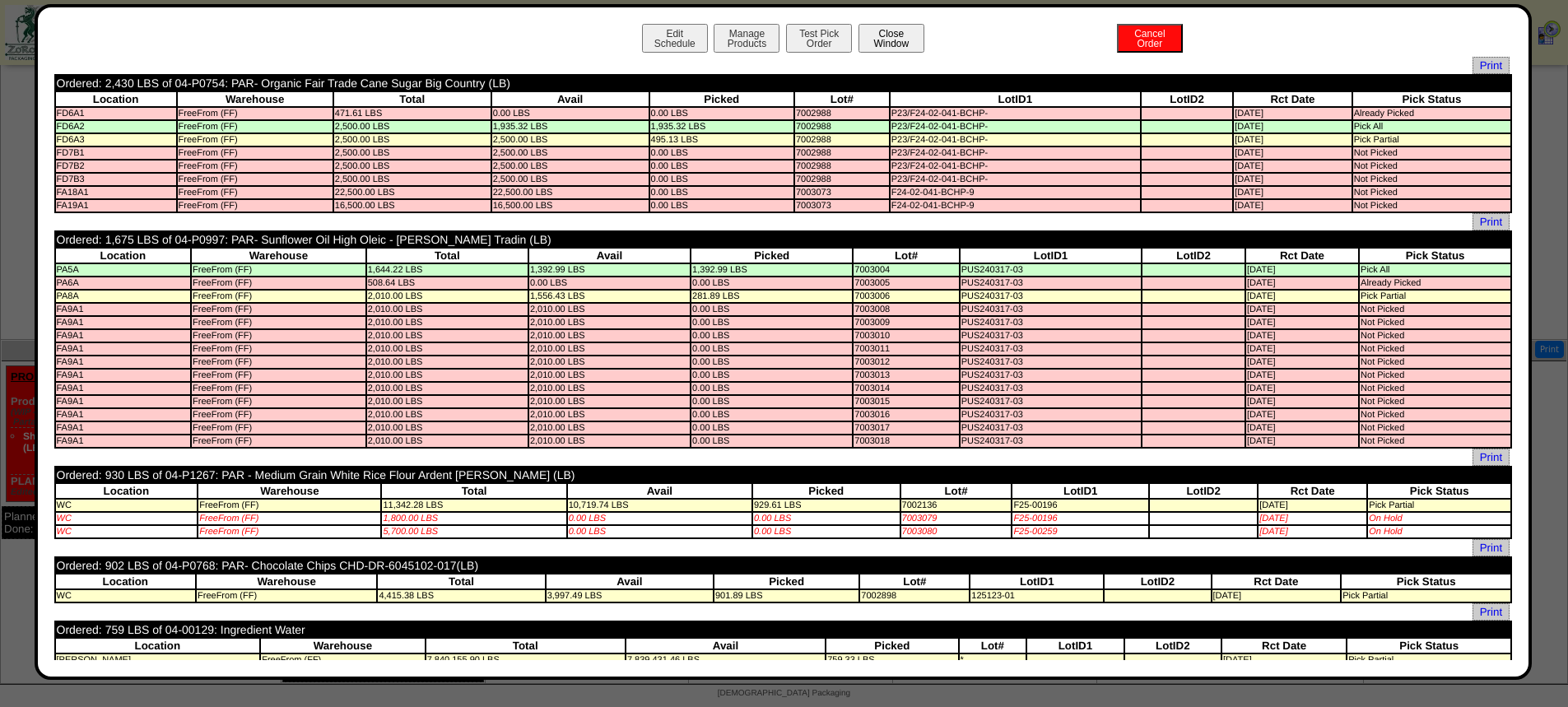
click at [897, 37] on button "Close Window" at bounding box center [892, 38] width 66 height 29
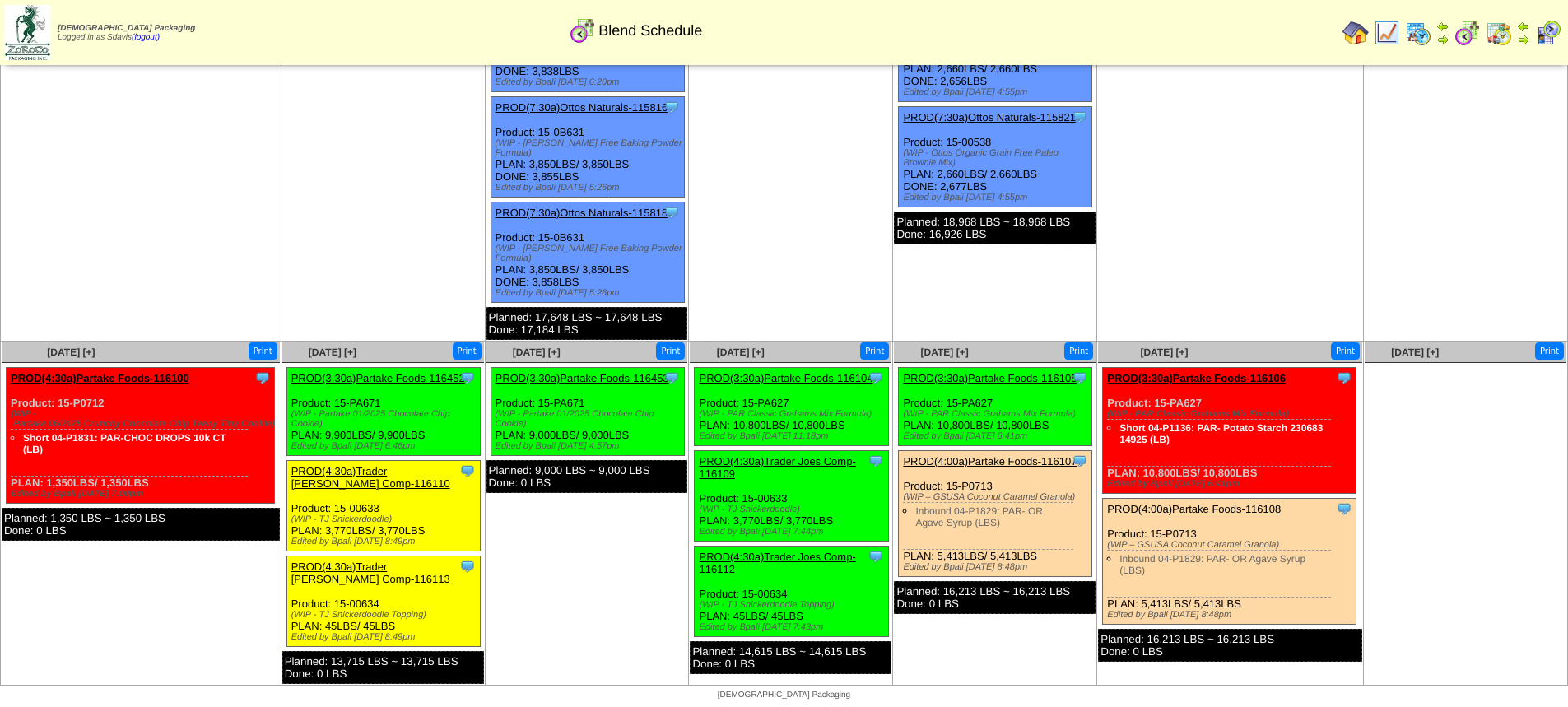
scroll to position [338, 0]
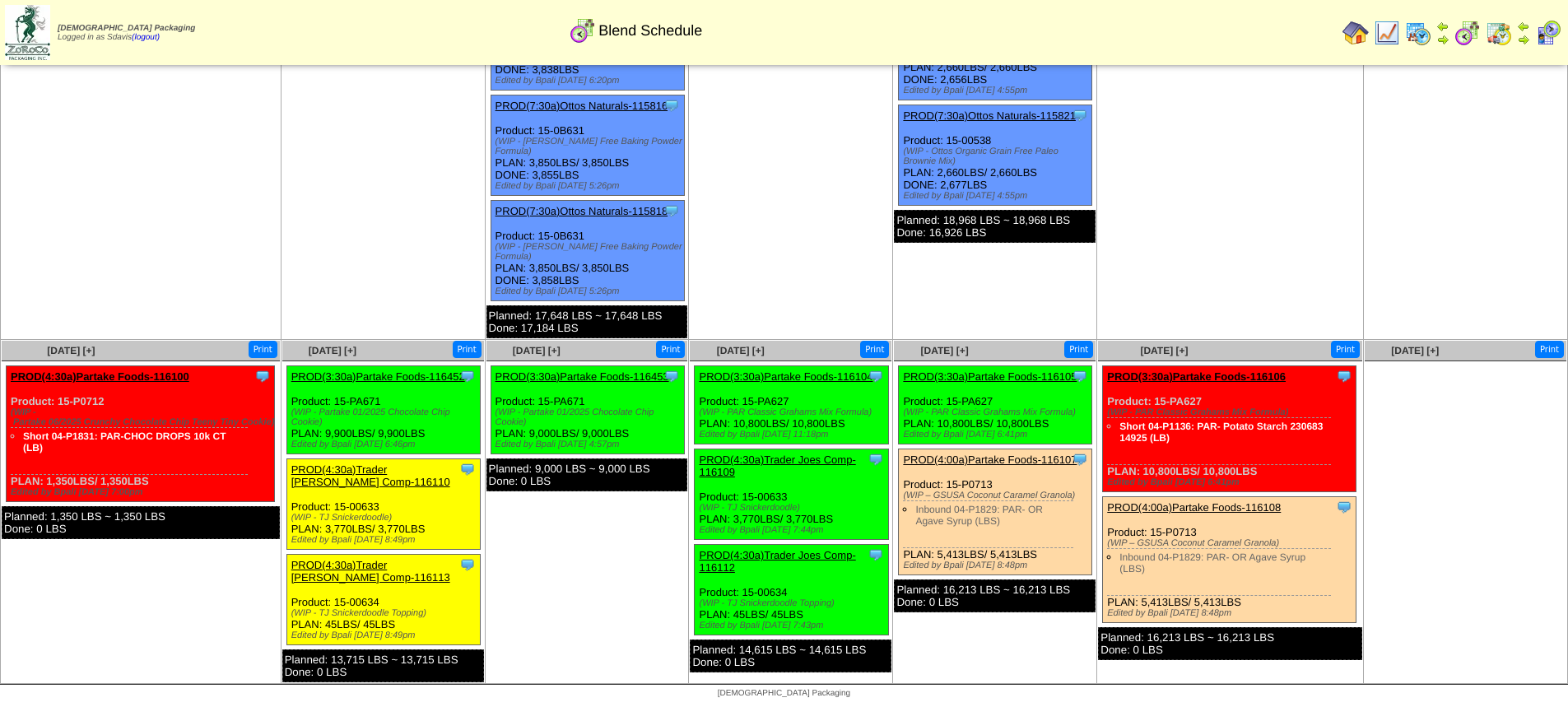
click at [405, 564] on link "PROD(4:30a)Trader [PERSON_NAME] Comp-116113" at bounding box center [371, 571] width 159 height 25
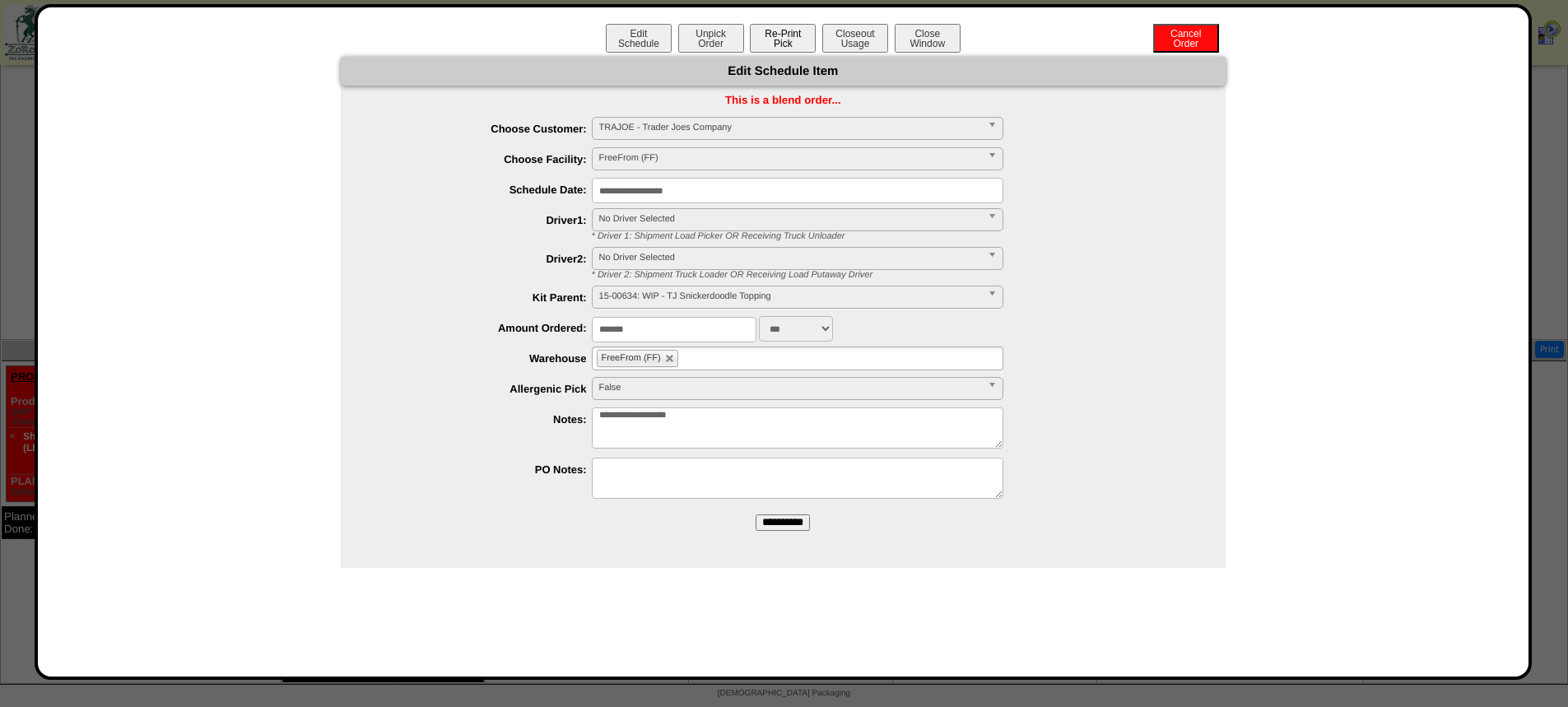
click at [789, 42] on button "Re-Print Pick" at bounding box center [784, 38] width 66 height 29
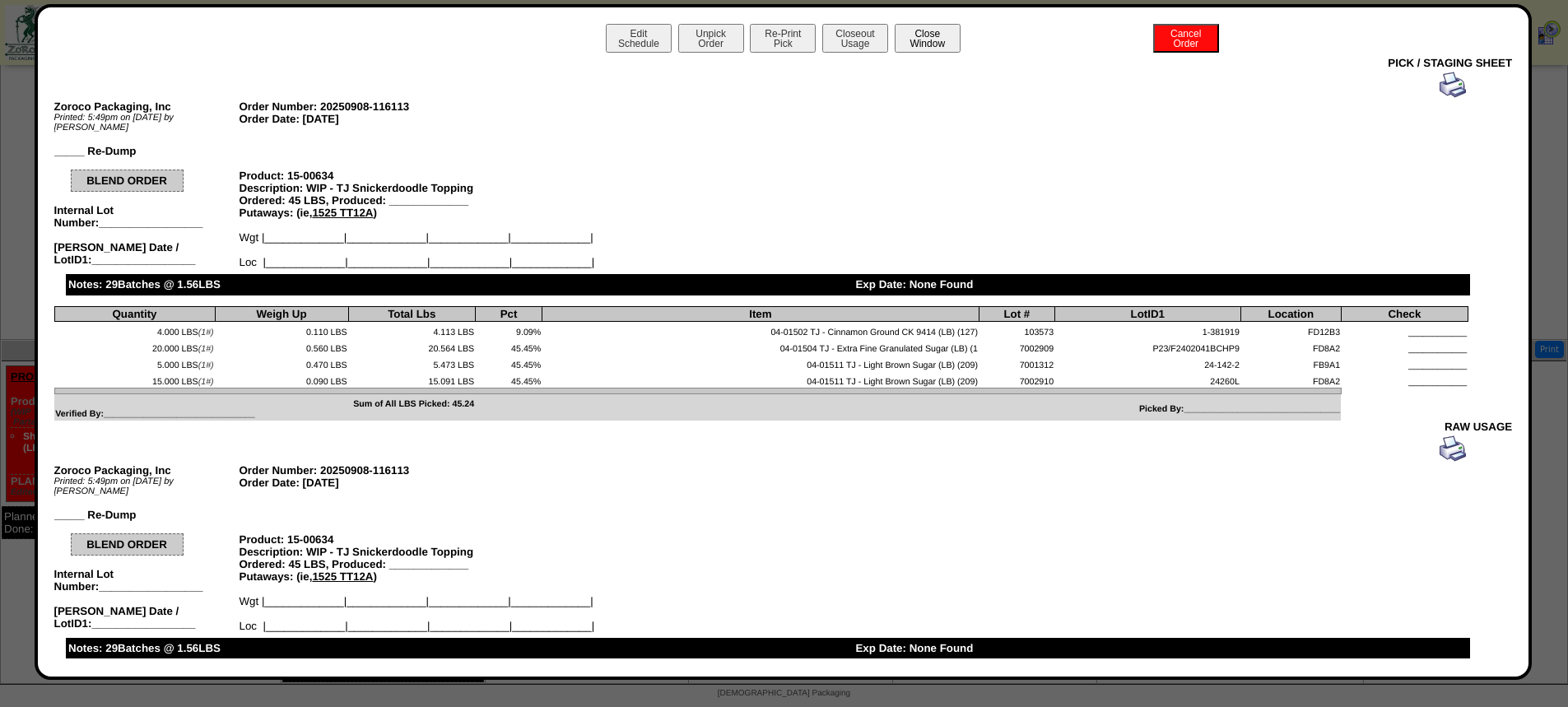
click at [926, 41] on button "Close Window" at bounding box center [928, 38] width 66 height 29
